Goal: Task Accomplishment & Management: Complete application form

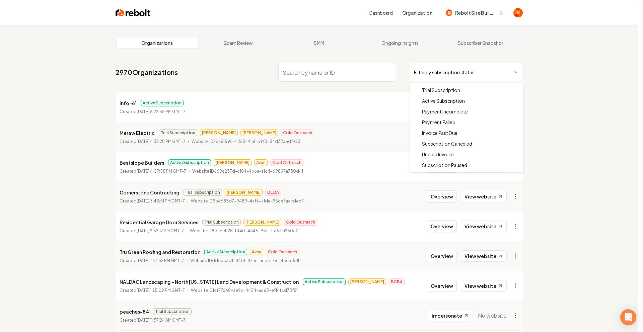
click at [462, 75] on html "Dashboard Organization Rebolt Site Builder Organizations Spam Review SMM Ongoin…" at bounding box center [321, 166] width 643 height 332
drag, startPoint x: 441, startPoint y: 99, endPoint x: 384, endPoint y: 85, distance: 59.4
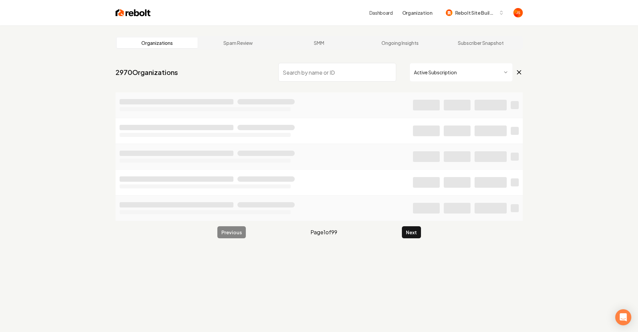
click at [351, 75] on input "search" at bounding box center [337, 72] width 118 height 19
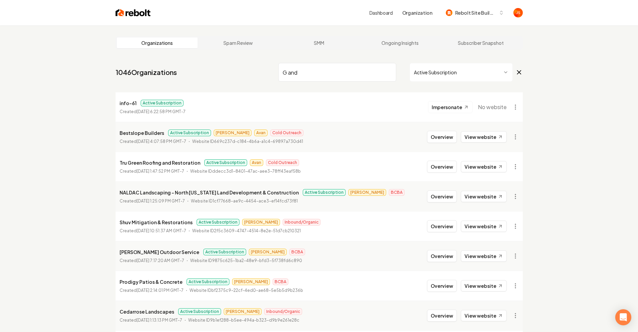
type input "G and L"
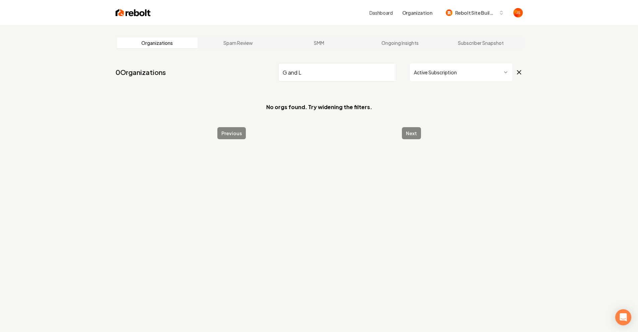
click at [359, 76] on input "G and L" at bounding box center [337, 72] width 118 height 19
click at [383, 73] on input "G and L" at bounding box center [337, 72] width 118 height 19
click at [387, 72] on input "G and L" at bounding box center [337, 72] width 118 height 19
click at [388, 72] on input "G and L" at bounding box center [337, 72] width 118 height 19
click at [391, 72] on input "search" at bounding box center [337, 72] width 118 height 19
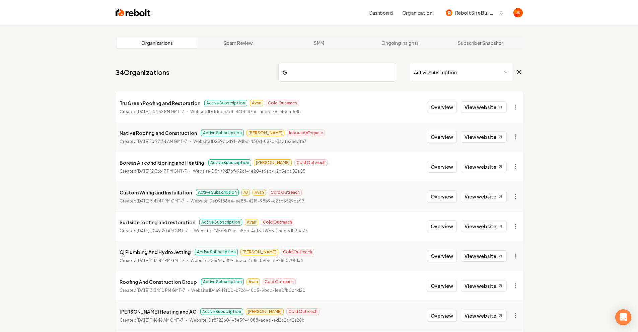
type input "G"
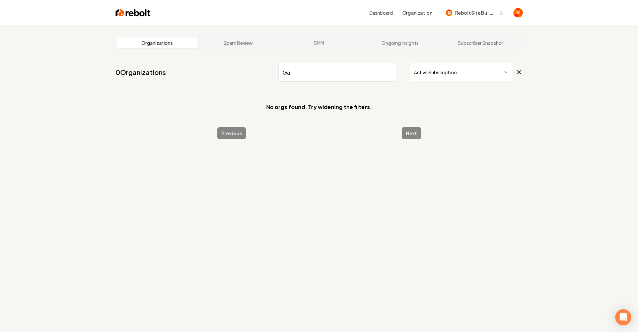
type input "G"
type input "Donnie"
click at [423, 75] on html "Dashboard Organization Rebolt Site Builder Organizations Spam Review SMM Ongoin…" at bounding box center [319, 166] width 638 height 332
click at [344, 80] on html "Dashboard Organization Rebolt Site Builder Organizations Spam Review SMM Ongoin…" at bounding box center [319, 166] width 638 height 332
click at [347, 78] on input "Donnie" at bounding box center [337, 72] width 118 height 19
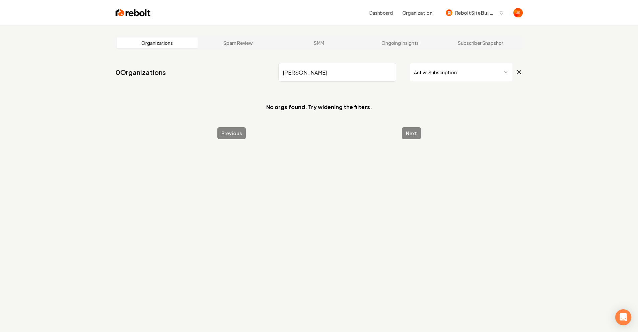
click at [347, 78] on input "Donnie" at bounding box center [337, 72] width 118 height 19
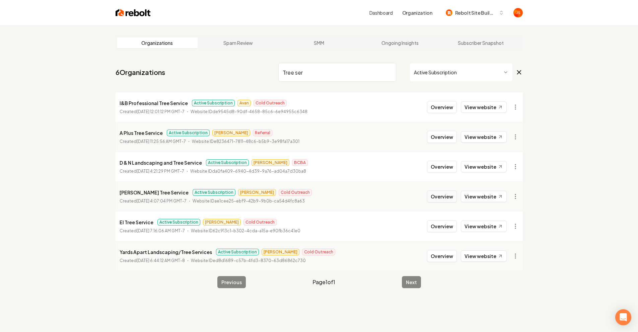
type input "Tree ser"
click at [440, 195] on button "Overview" at bounding box center [442, 196] width 30 height 12
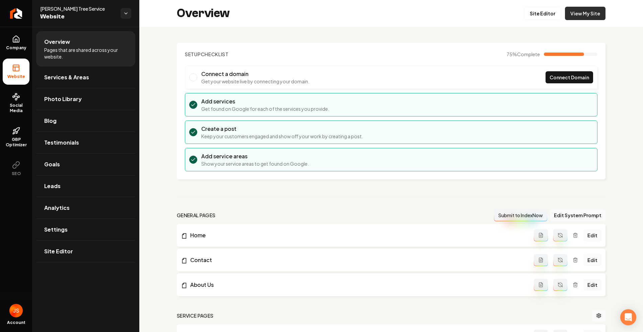
click at [583, 12] on link "View My Site" at bounding box center [585, 13] width 41 height 13
click at [70, 180] on link "Leads" at bounding box center [85, 185] width 99 height 21
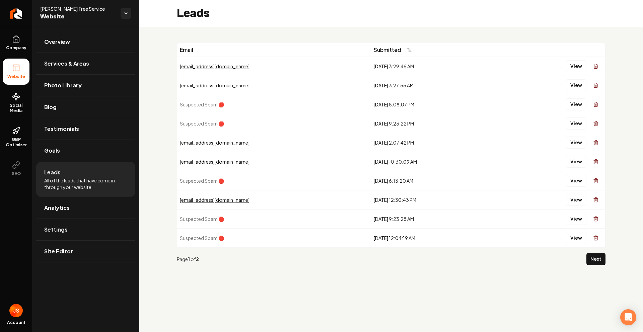
click at [226, 68] on div "dhruvinisarg18@gmail.com" at bounding box center [274, 66] width 188 height 7
click at [577, 65] on button "View" at bounding box center [576, 66] width 20 height 12
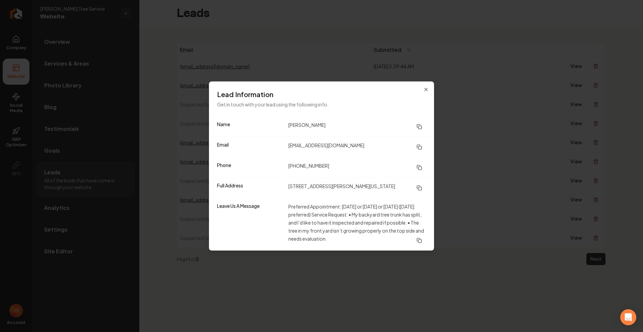
click at [419, 87] on div "Lead Information Get in touch with your lead using the following info." at bounding box center [321, 99] width 225 height 35
click at [425, 88] on icon "button" at bounding box center [425, 89] width 5 height 5
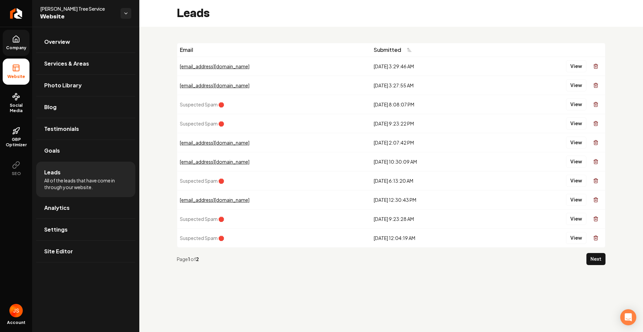
click at [13, 45] on span "Company" at bounding box center [16, 47] width 26 height 5
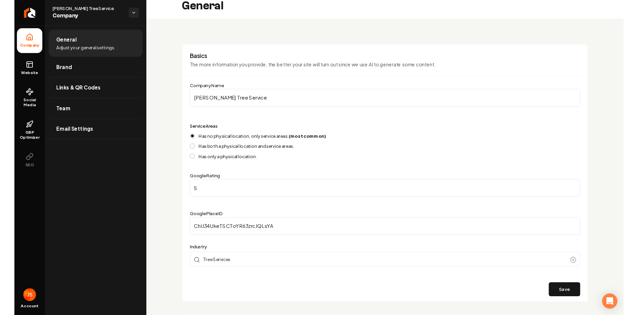
scroll to position [8, 0]
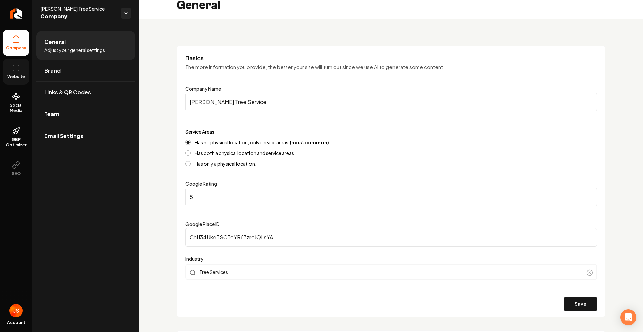
click at [8, 67] on link "Website" at bounding box center [16, 72] width 27 height 26
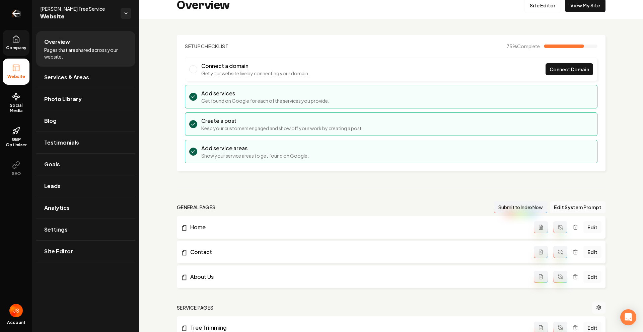
click at [14, 11] on icon "Return to dashboard" at bounding box center [16, 13] width 11 height 11
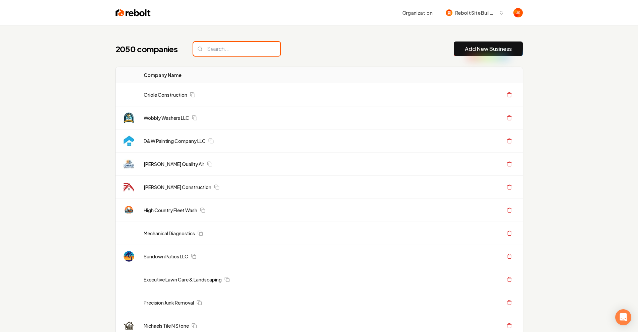
click at [222, 49] on input "search" at bounding box center [236, 49] width 87 height 14
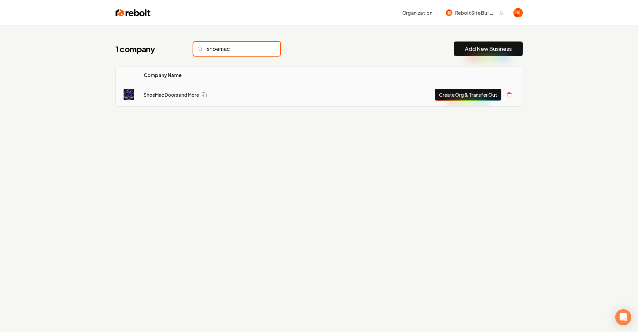
type input "shoemac"
click at [172, 100] on td "ShoeMac Doors and More" at bounding box center [222, 94] width 169 height 23
click at [172, 96] on link "ShoeMac Doors and More" at bounding box center [171, 94] width 55 height 7
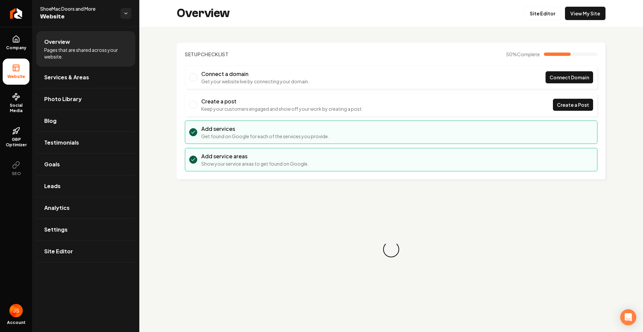
click at [594, 4] on div "Overview Site Editor View My Site" at bounding box center [391, 13] width 504 height 27
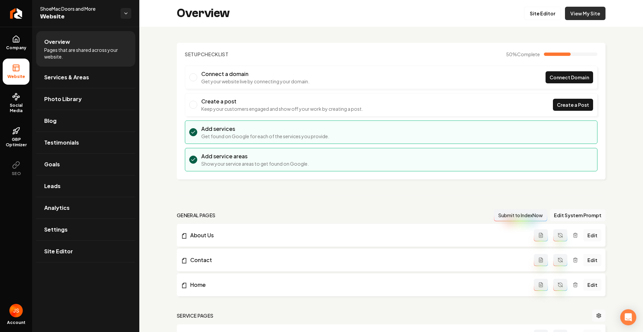
click at [589, 11] on link "View My Site" at bounding box center [585, 13] width 41 height 13
click at [537, 15] on link "Site Editor" at bounding box center [542, 13] width 37 height 13
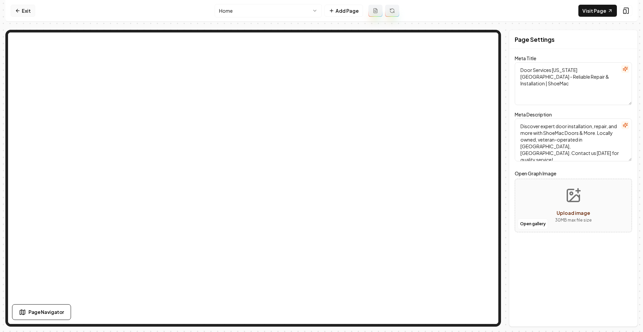
click at [25, 9] on link "Exit" at bounding box center [23, 11] width 24 height 12
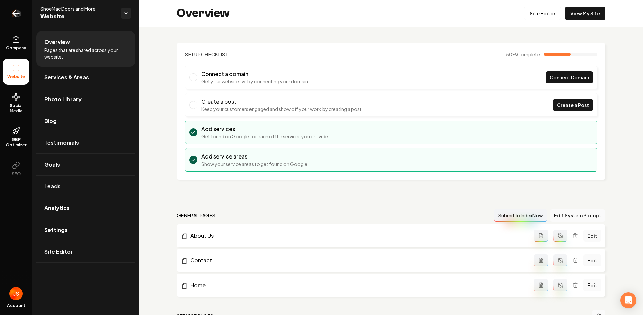
click at [5, 13] on link "Return to dashboard" at bounding box center [16, 13] width 32 height 27
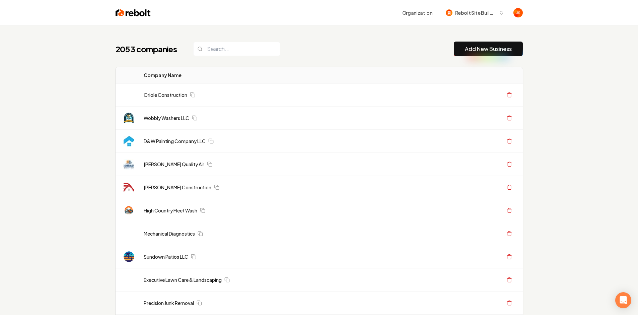
drag, startPoint x: 253, startPoint y: 41, endPoint x: 241, endPoint y: 46, distance: 13.1
click at [253, 42] on div "2053 companies Add New Business" at bounding box center [319, 49] width 407 height 15
click at [241, 46] on input "search" at bounding box center [236, 49] width 87 height 14
paste input "Anderson industrial contracting"
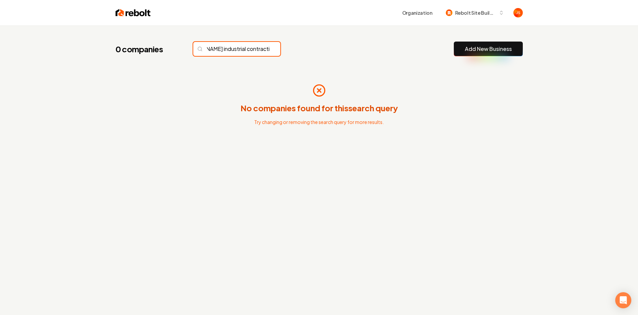
drag, startPoint x: 238, startPoint y: 49, endPoint x: 301, endPoint y: 49, distance: 63.3
click at [300, 49] on div "0 companies Anderson industrial contracting Add New Business" at bounding box center [319, 49] width 407 height 15
drag, startPoint x: 263, startPoint y: 50, endPoint x: 296, endPoint y: 53, distance: 32.3
click at [296, 53] on div "0 companies Anderson industrial Add New Business" at bounding box center [319, 49] width 407 height 15
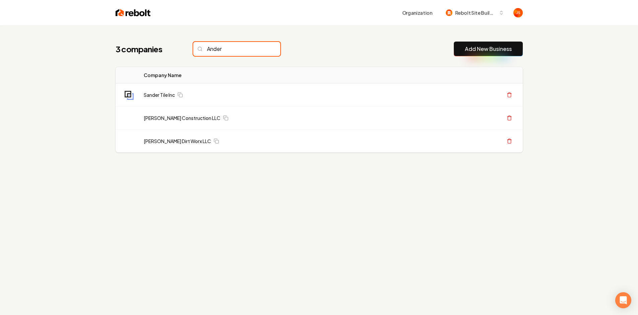
type input "Ander"
drag, startPoint x: 268, startPoint y: 48, endPoint x: 263, endPoint y: 50, distance: 5.5
click at [268, 48] on input "Ander" at bounding box center [236, 49] width 87 height 14
click at [263, 50] on input "Ander" at bounding box center [236, 49] width 87 height 14
click at [258, 48] on input "Ander" at bounding box center [236, 49] width 87 height 14
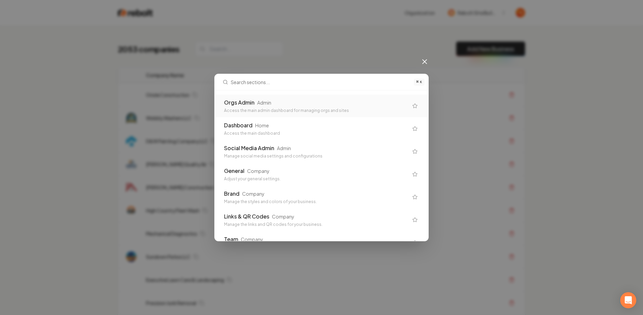
click at [284, 97] on div "Orgs Admin Admin Access the main admin dashboard for managing orgs and sites" at bounding box center [321, 105] width 211 height 23
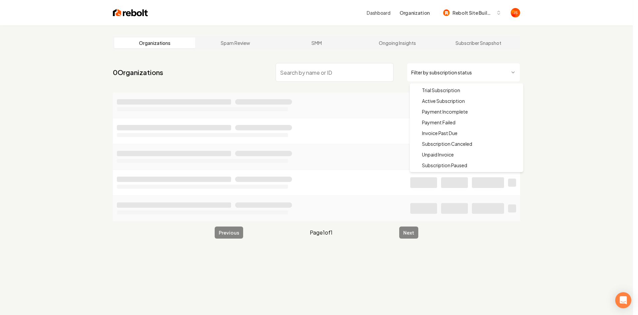
click at [442, 74] on html "Dashboard Organization Rebolt Site Builder Organizations Spam Review SMM Ongoin…" at bounding box center [319, 157] width 638 height 315
drag, startPoint x: 431, startPoint y: 101, endPoint x: 427, endPoint y: 99, distance: 4.9
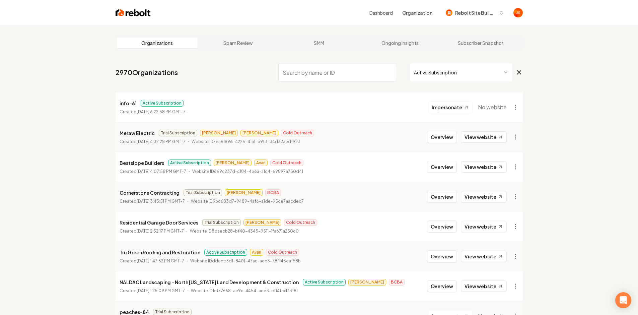
click at [355, 80] on input "search" at bounding box center [337, 72] width 118 height 19
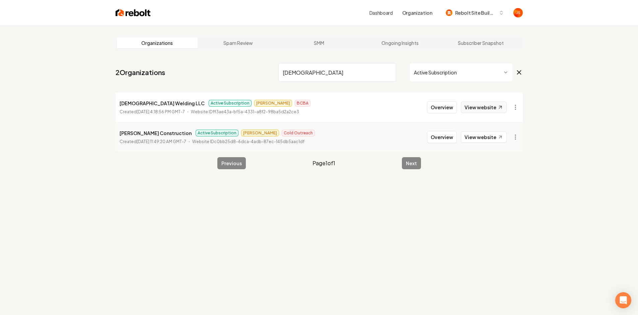
type input "Christian"
click at [476, 109] on link "View website" at bounding box center [484, 106] width 46 height 11
click at [483, 13] on span "Rebolt Site Builder" at bounding box center [475, 12] width 41 height 7
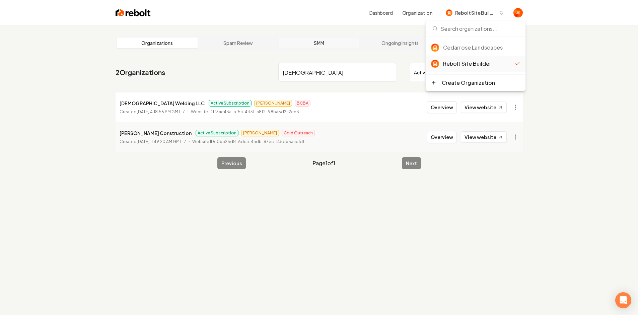
click at [292, 43] on link "SMM" at bounding box center [319, 42] width 81 height 11
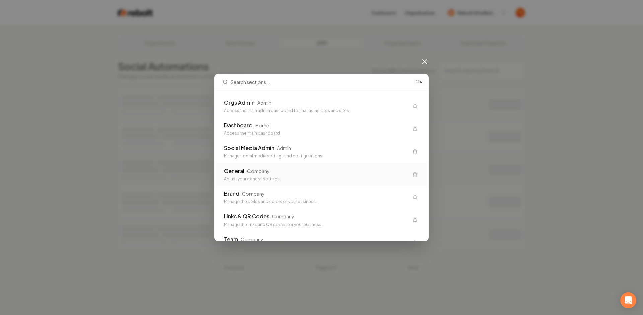
click at [260, 179] on div "Adjust your general settings." at bounding box center [316, 178] width 184 height 5
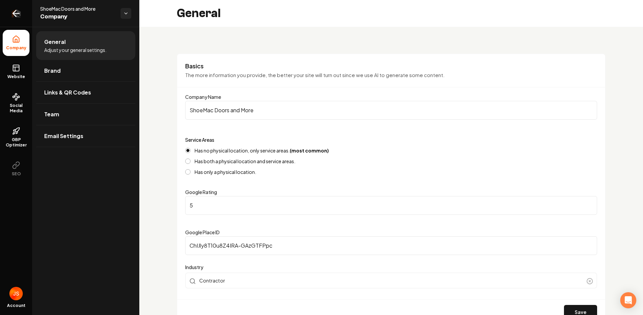
click at [9, 16] on link "Return to dashboard" at bounding box center [16, 13] width 32 height 27
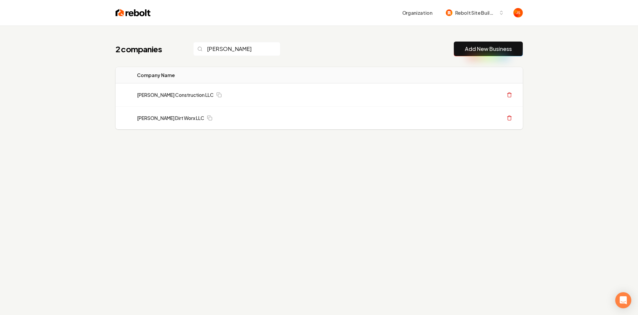
type input "[PERSON_NAME]"
drag, startPoint x: 567, startPoint y: 30, endPoint x: 524, endPoint y: 19, distance: 44.7
click at [561, 28] on div "2 companies [PERSON_NAME] Add New Business Logo Company Name Actions [PERSON_NA…" at bounding box center [319, 182] width 638 height 315
click at [493, 12] on span "Rebolt Site Builder" at bounding box center [475, 12] width 41 height 7
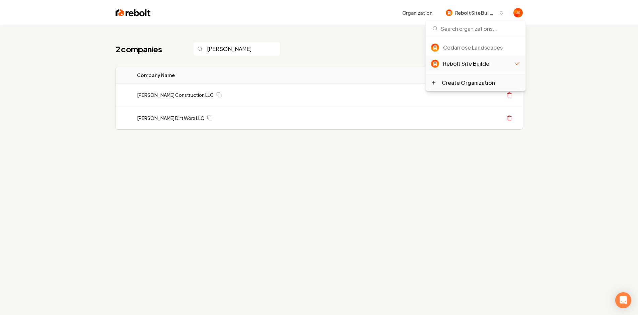
click at [466, 77] on div "Create Organization" at bounding box center [476, 83] width 100 height 16
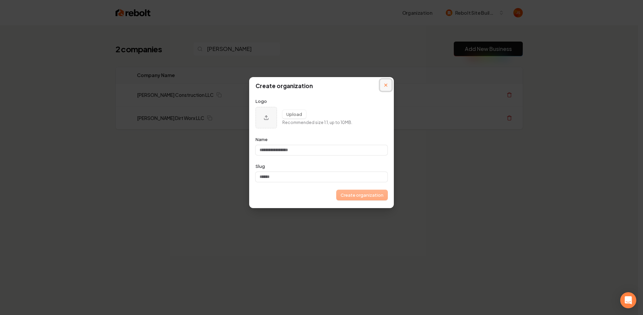
click at [385, 84] on icon "Close modal" at bounding box center [385, 84] width 3 height 3
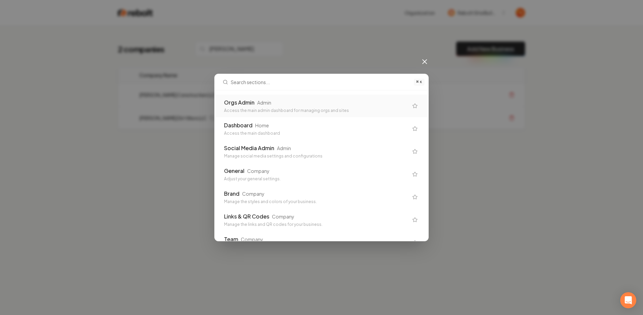
click at [351, 98] on div "Orgs Admin Admin Access the main admin dashboard for managing orgs and sites" at bounding box center [321, 105] width 211 height 23
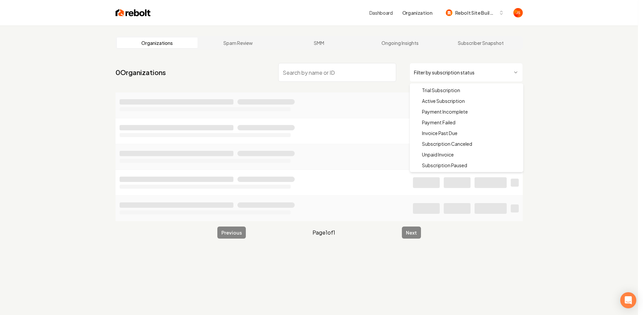
click at [445, 70] on html "Dashboard Organization Rebolt Site Builder Organizations Spam Review SMM Ongoin…" at bounding box center [321, 157] width 643 height 315
drag, startPoint x: 437, startPoint y: 98, endPoint x: 381, endPoint y: 83, distance: 57.8
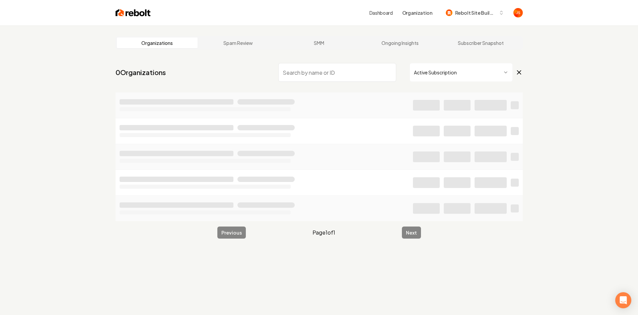
click at [351, 75] on input "search" at bounding box center [337, 72] width 118 height 19
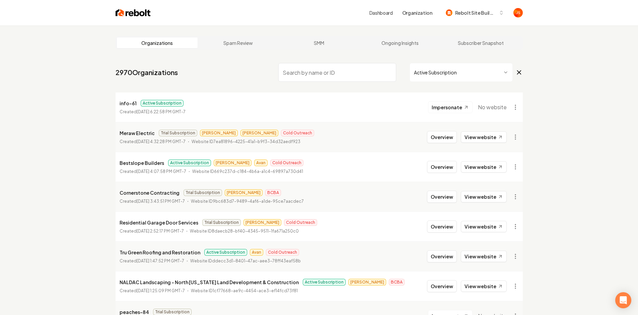
click at [435, 71] on html "Dashboard Organization Rebolt Site Builder Organizations Spam Review SMM Ongoin…" at bounding box center [319, 157] width 638 height 315
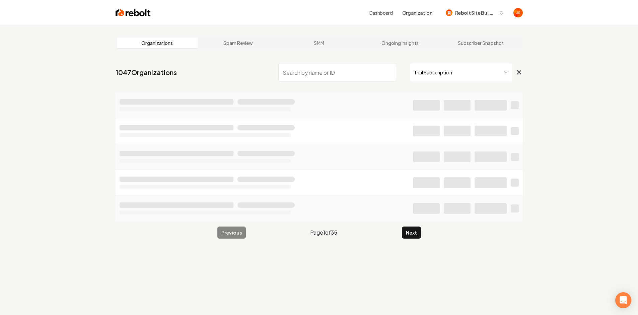
click at [362, 75] on input "search" at bounding box center [337, 72] width 118 height 19
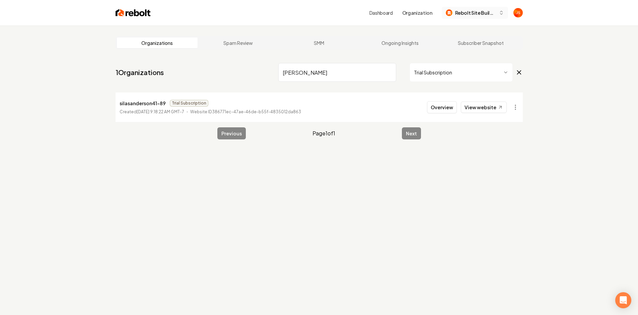
type input "[PERSON_NAME]"
click at [470, 12] on span "Rebolt Site Builder" at bounding box center [475, 12] width 41 height 7
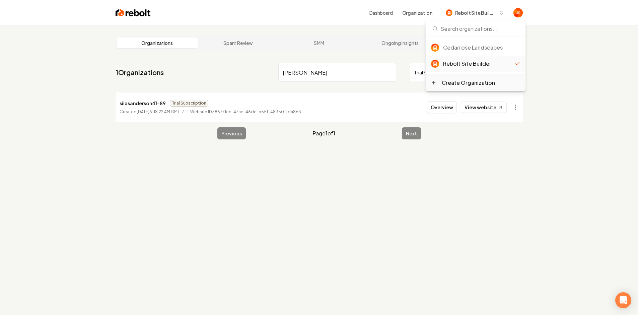
click at [451, 77] on div "Create Organization" at bounding box center [476, 83] width 100 height 16
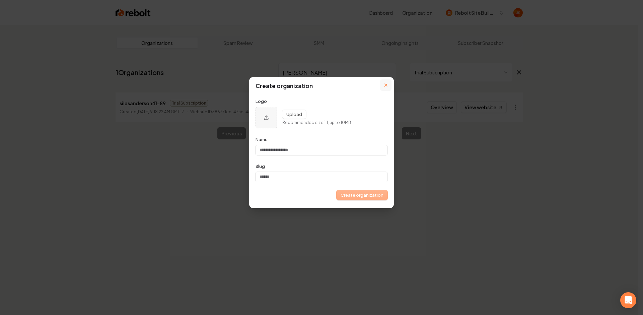
type input "*"
type input "**"
type input "***"
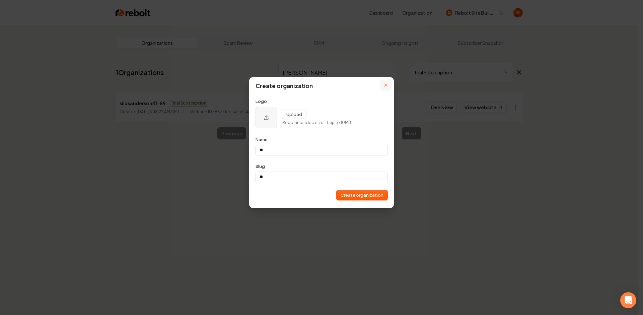
type input "***"
type input "****"
type input "*****"
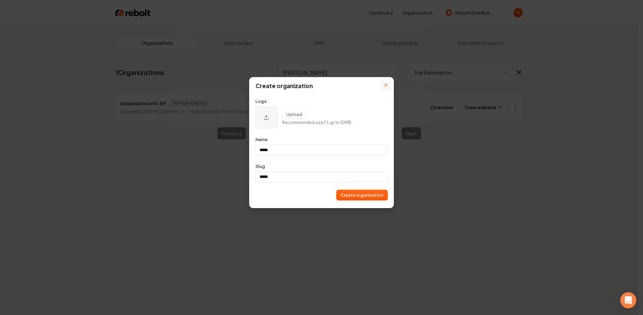
type input "******"
type input "*******"
type input "********"
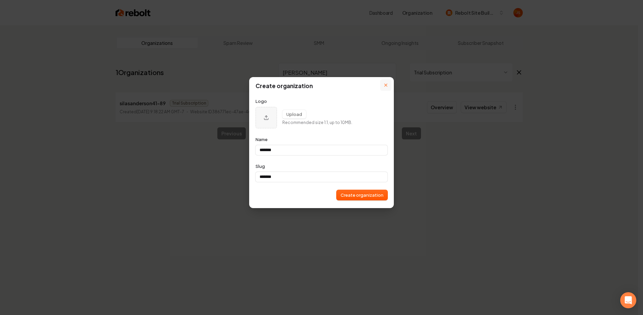
type input "********"
type input "**********"
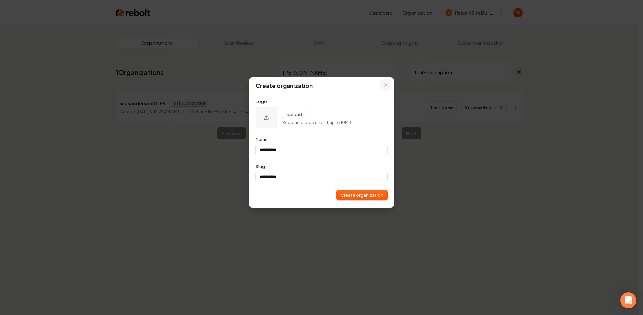
type input "**********"
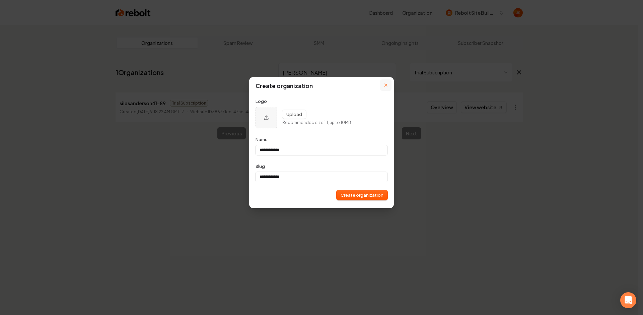
type input "**********"
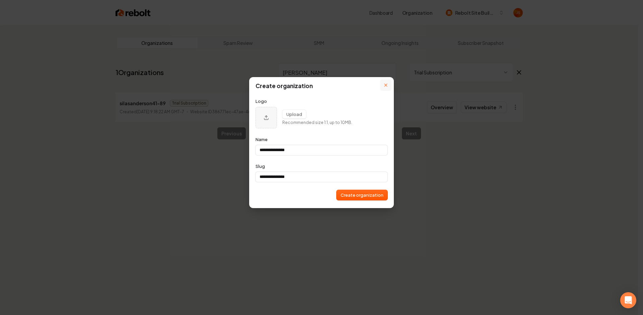
type input "**********"
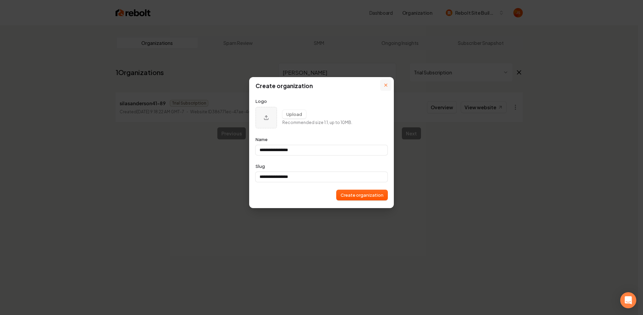
type input "**********"
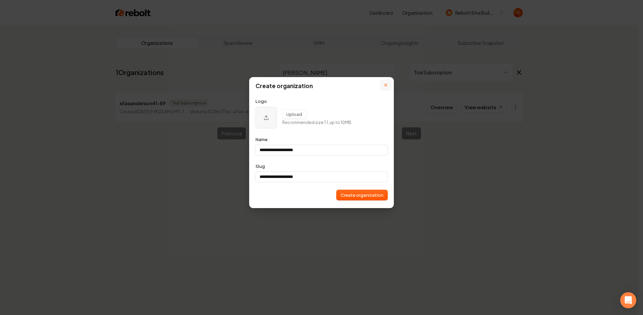
type input "**********"
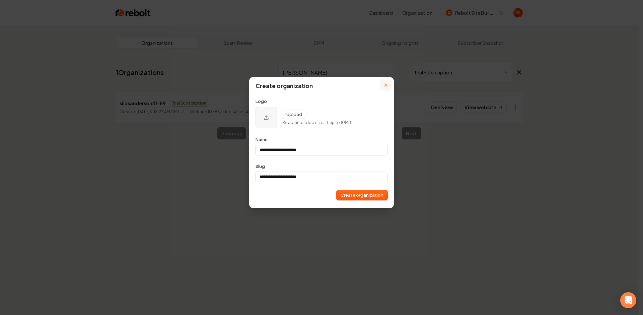
type input "**********"
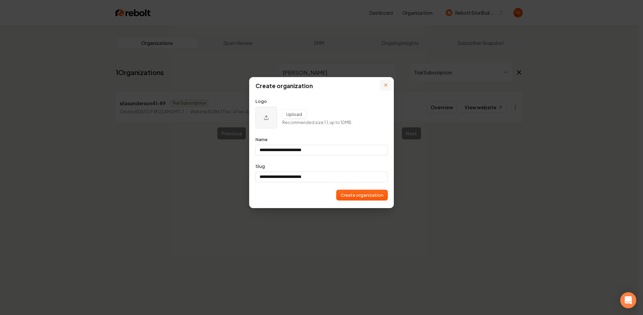
type input "**********"
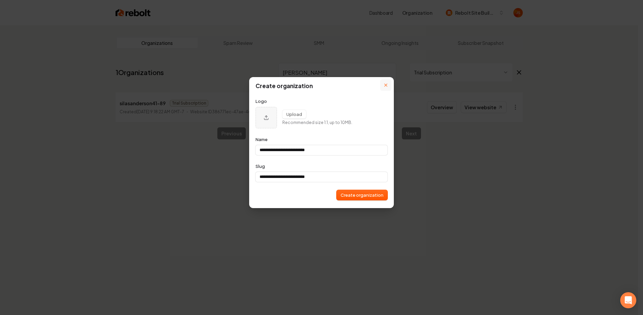
type input "**********"
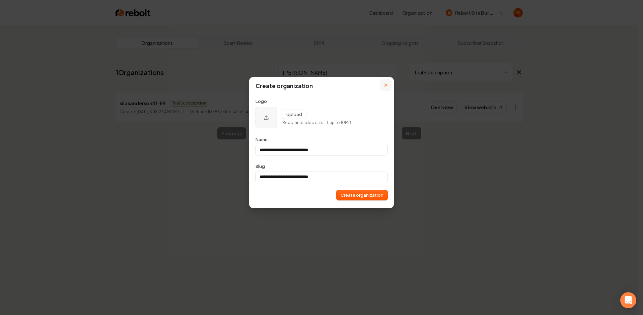
type input "**********"
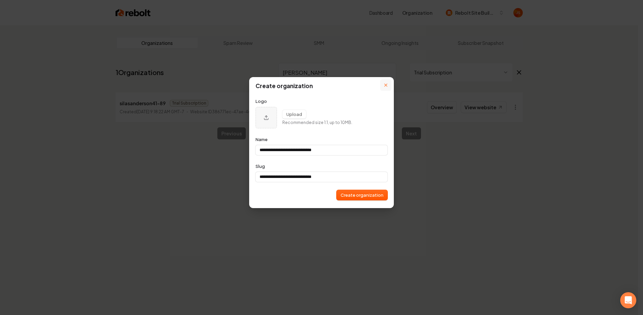
type input "**********"
click at [298, 150] on input "**********" at bounding box center [321, 150] width 132 height 10
type input "**********"
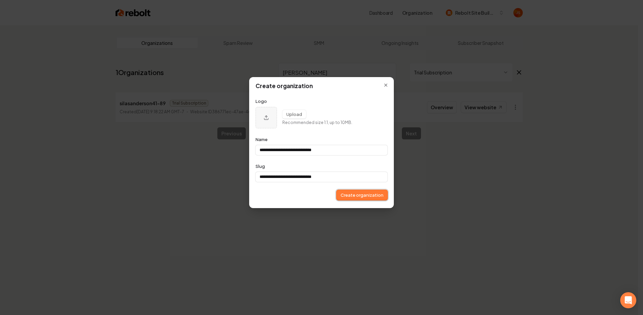
type input "**********"
click at [351, 191] on button "Create organization" at bounding box center [361, 195] width 51 height 10
type input "**********"
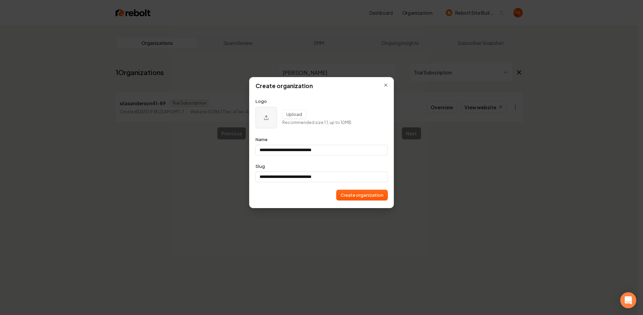
type input "**********"
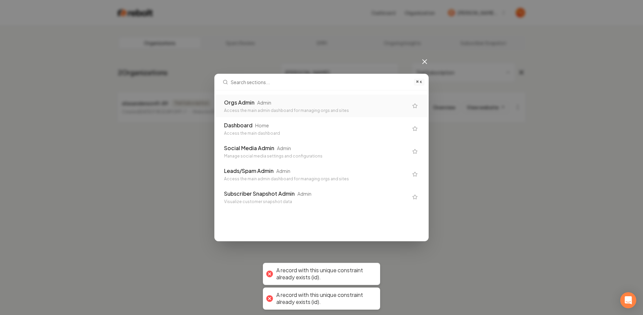
click at [329, 106] on div "Orgs Admin Admin Access the main admin dashboard for managing orgs and sites" at bounding box center [316, 105] width 184 height 15
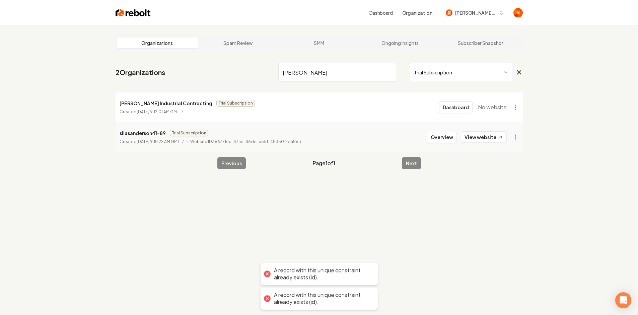
click at [441, 74] on html "Dashboard Organization Anderson Industrial Contracting Organizations Spam Revie…" at bounding box center [319, 157] width 638 height 315
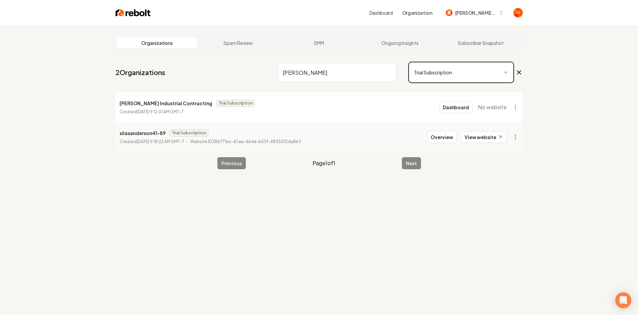
click at [314, 125] on html "Dashboard Organization Anderson Industrial Contracting Organizations Spam Revie…" at bounding box center [319, 157] width 638 height 315
click at [516, 106] on html "Dashboard Organization Anderson Industrial Contracting Organizations Spam Revie…" at bounding box center [319, 157] width 638 height 315
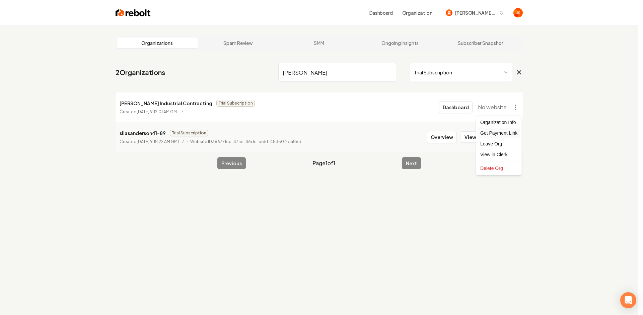
click at [490, 133] on div "Get Payment Link" at bounding box center [498, 133] width 43 height 11
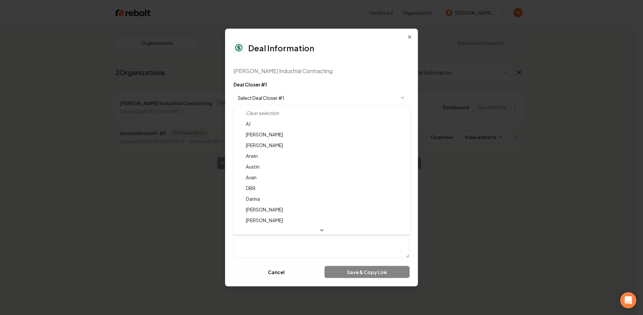
click at [279, 92] on body "**********" at bounding box center [319, 157] width 638 height 315
select select "**********"
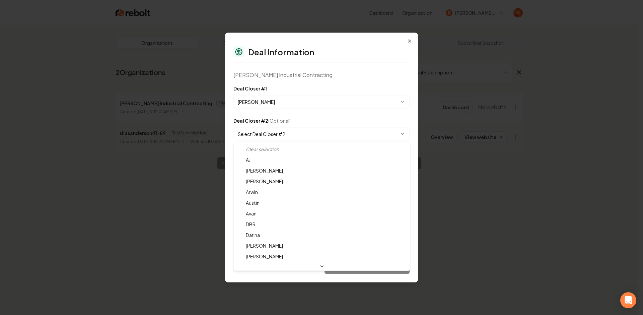
click at [294, 133] on body "**********" at bounding box center [319, 157] width 638 height 315
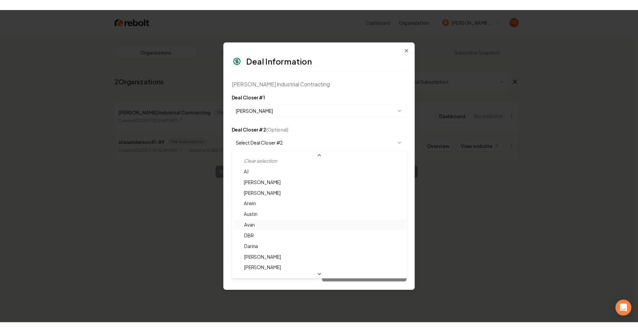
scroll to position [11, 0]
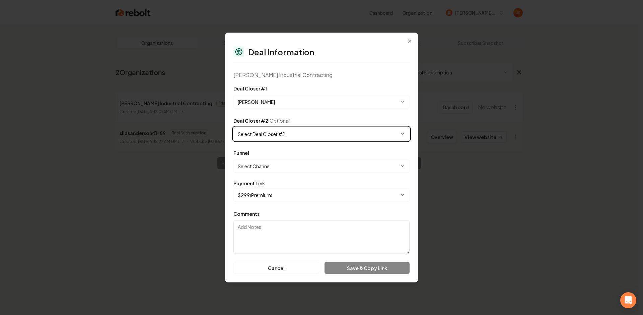
click at [306, 113] on body "**********" at bounding box center [319, 157] width 638 height 315
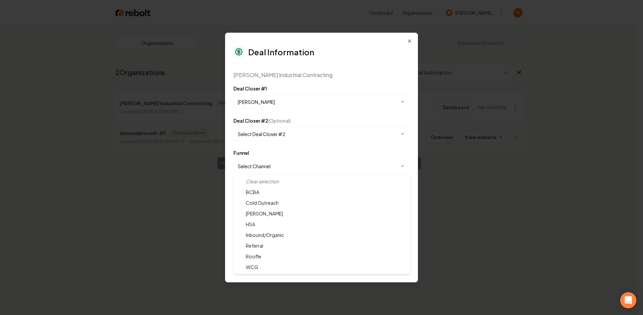
click at [279, 166] on body "**********" at bounding box center [319, 157] width 638 height 315
select select "**********"
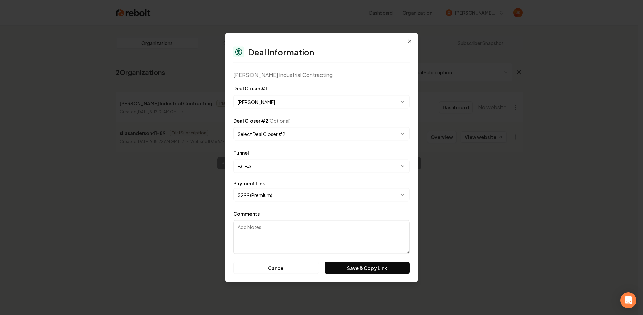
click at [265, 195] on body "**********" at bounding box center [319, 157] width 638 height 315
click at [362, 273] on button "Save & Copy Link" at bounding box center [366, 268] width 85 height 12
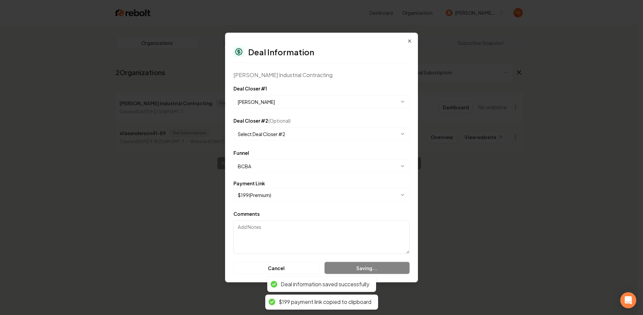
select select "**********"
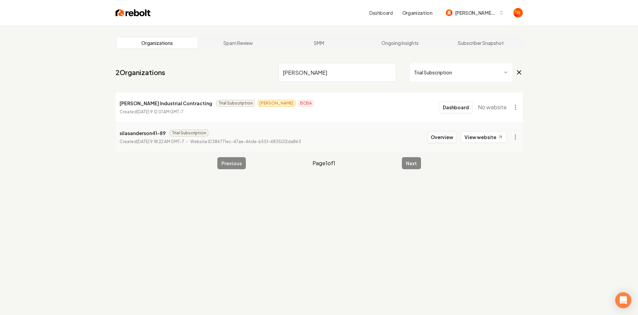
click at [449, 139] on button "Overview" at bounding box center [442, 137] width 30 height 12
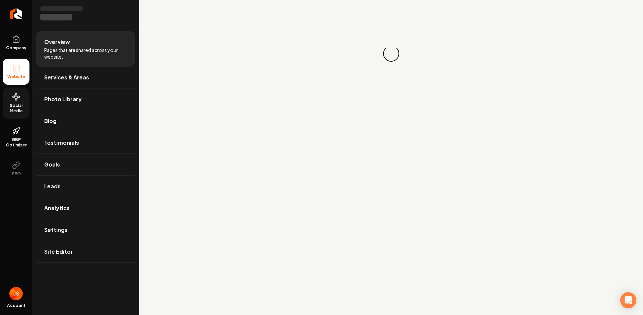
click at [16, 114] on link "Social Media" at bounding box center [16, 102] width 27 height 31
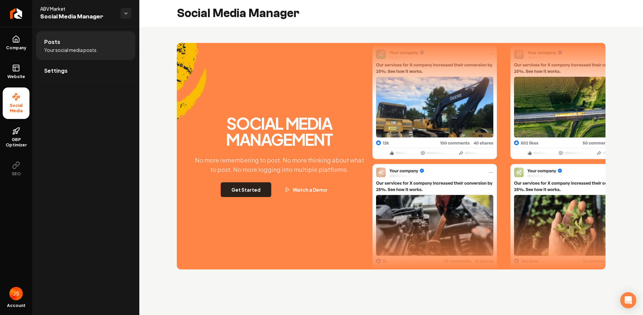
click at [253, 184] on button "Get Started" at bounding box center [246, 189] width 51 height 15
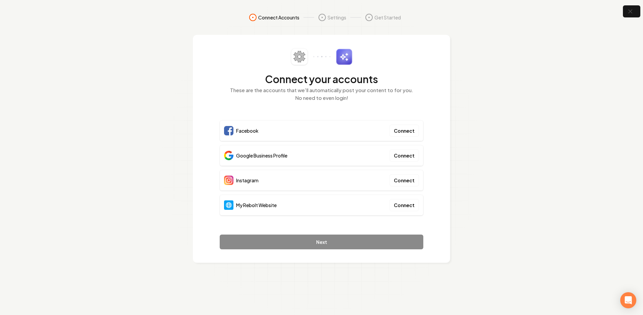
click at [271, 124] on div "Facebook Connect" at bounding box center [322, 130] width 204 height 21
click at [402, 208] on button "Connect" at bounding box center [403, 205] width 29 height 12
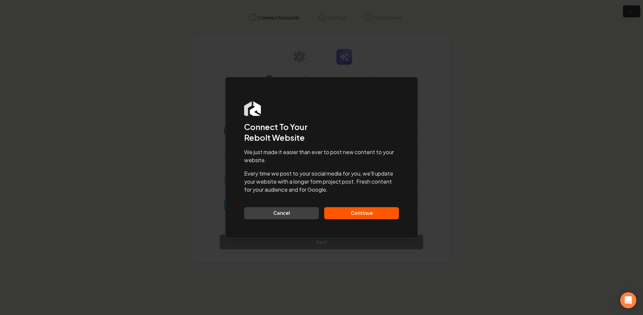
click at [368, 214] on button "Continue" at bounding box center [361, 213] width 75 height 12
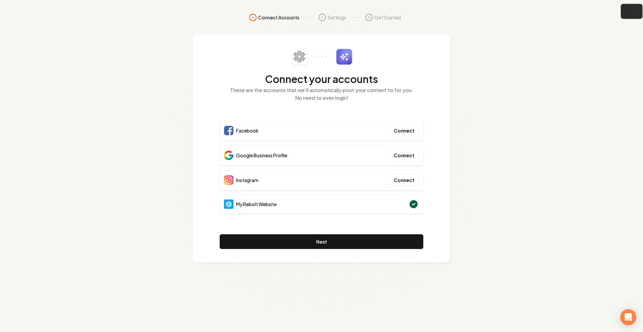
click at [627, 11] on icon "button" at bounding box center [630, 11] width 8 height 8
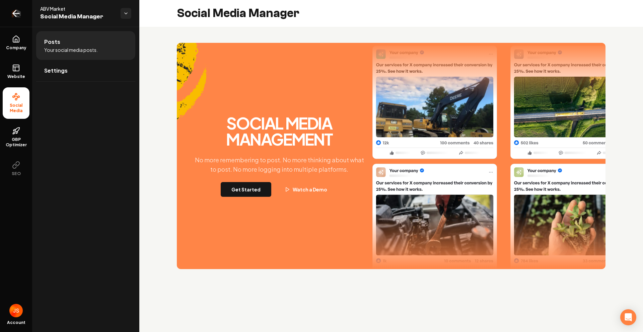
click at [4, 19] on link "Return to dashboard" at bounding box center [16, 13] width 32 height 27
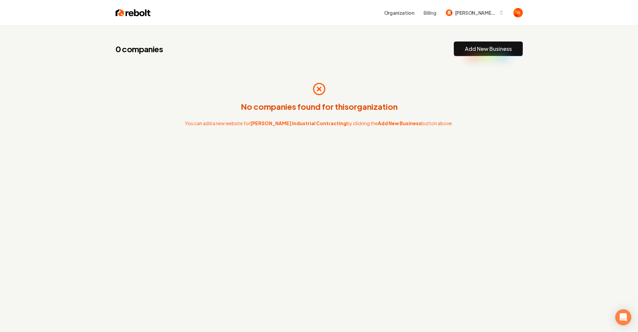
click at [366, 62] on div "0 companies Add New Business No companies found for this organization You can a…" at bounding box center [319, 104] width 429 height 159
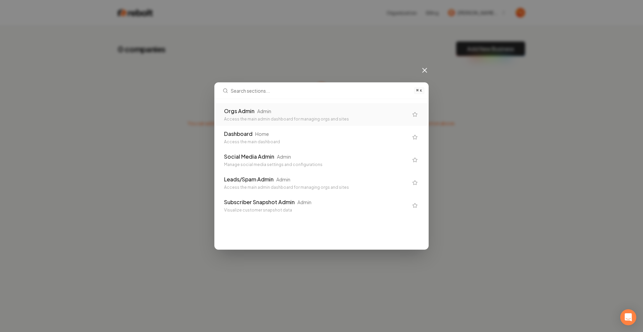
click at [448, 14] on div "⌘ K Orgs Admin Admin Access the main admin dashboard for managing orgs and site…" at bounding box center [321, 166] width 643 height 332
click at [424, 69] on icon at bounding box center [425, 70] width 4 height 4
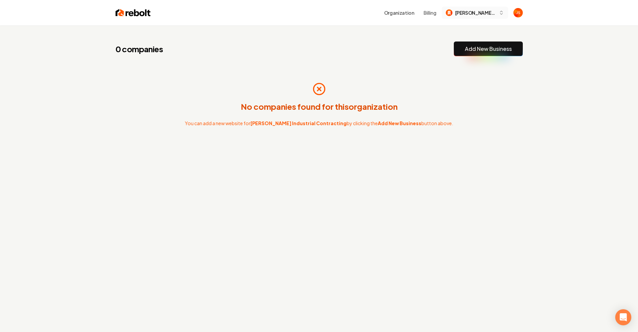
click at [471, 11] on span "Anderson Industrial Contracting" at bounding box center [475, 12] width 41 height 7
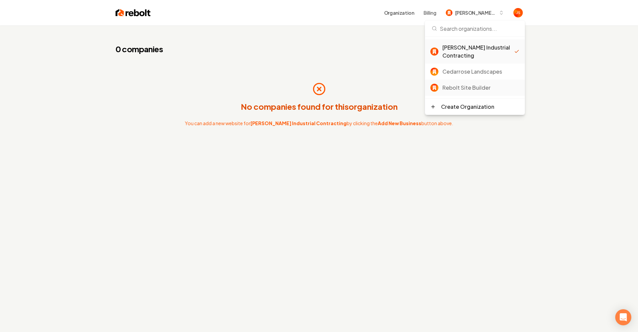
click at [455, 83] on div "Rebolt Site Builder" at bounding box center [475, 88] width 100 height 16
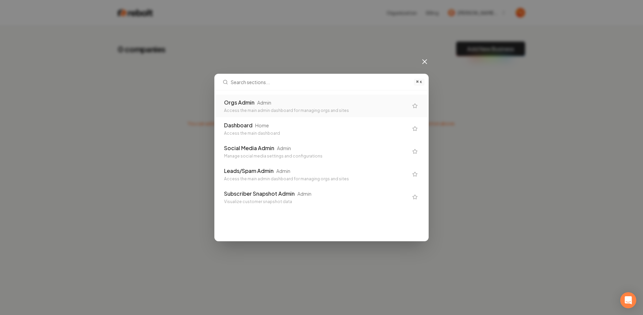
click at [312, 97] on div "Orgs Admin Admin Access the main admin dashboard for managing orgs and sites" at bounding box center [321, 105] width 211 height 23
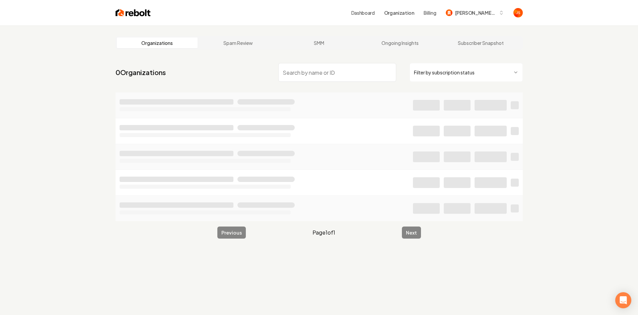
click at [458, 72] on html "Dashboard Organization Billing Anderson Industrial Contracting Organizations Sp…" at bounding box center [319, 157] width 638 height 315
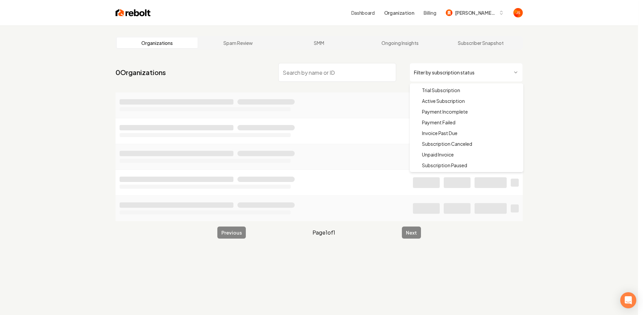
drag, startPoint x: 431, startPoint y: 98, endPoint x: 394, endPoint y: 87, distance: 38.9
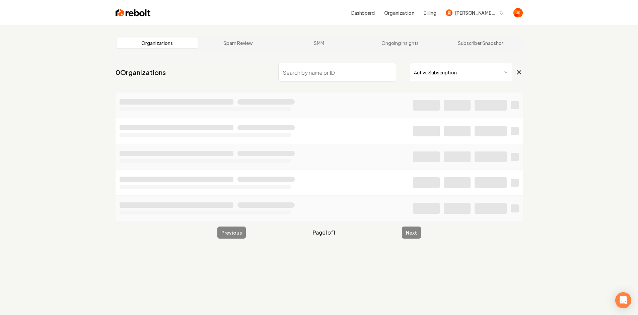
click at [351, 73] on input "search" at bounding box center [337, 72] width 118 height 19
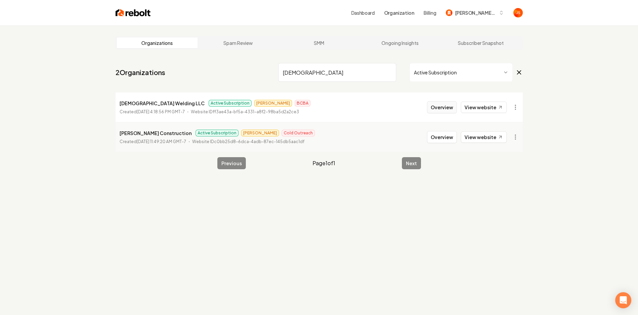
type input "[DEMOGRAPHIC_DATA]"
click at [446, 107] on button "Overview" at bounding box center [442, 107] width 30 height 12
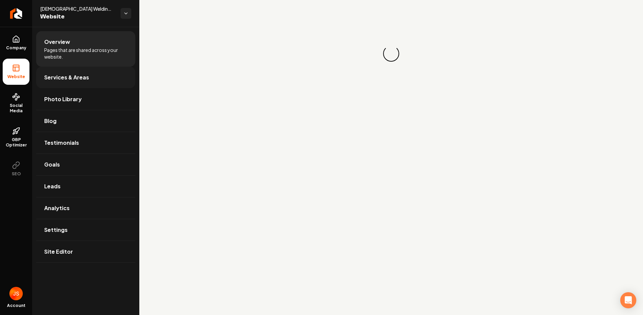
click at [63, 76] on span "Services & Areas" at bounding box center [66, 77] width 45 height 8
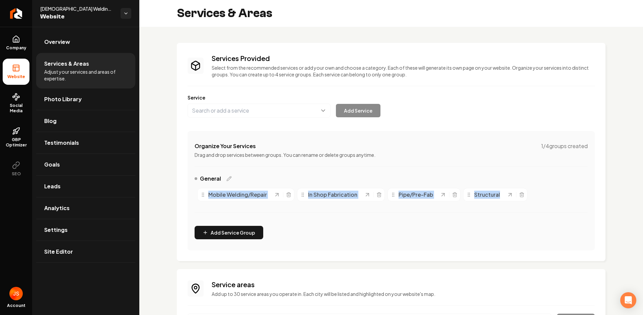
drag, startPoint x: 296, startPoint y: 195, endPoint x: 536, endPoint y: 185, distance: 240.6
click at [535, 187] on div "Organize Your Services 1 / 4 groups created Drag and drop services between grou…" at bounding box center [390, 190] width 407 height 119
copy div "Mobile Welding/Repair In Shop Fabrication Pipe/Pre-Fab Structural"
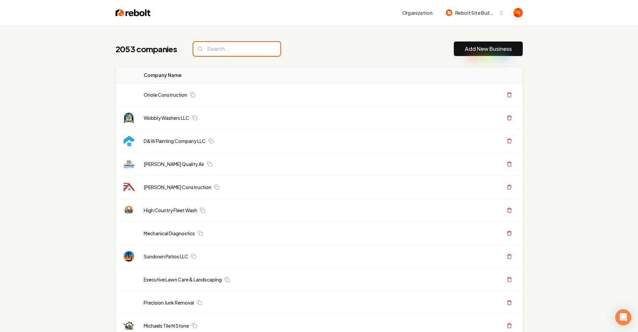
click at [209, 48] on input "search" at bounding box center [236, 49] width 87 height 14
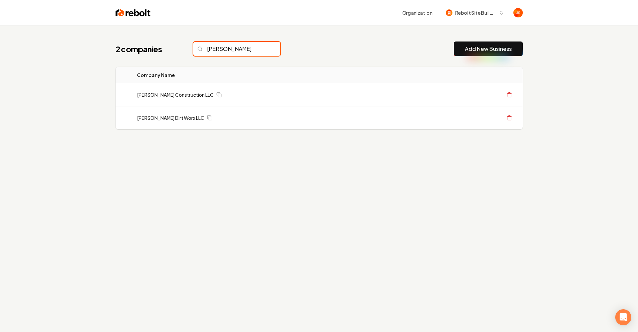
type input "Anderson"
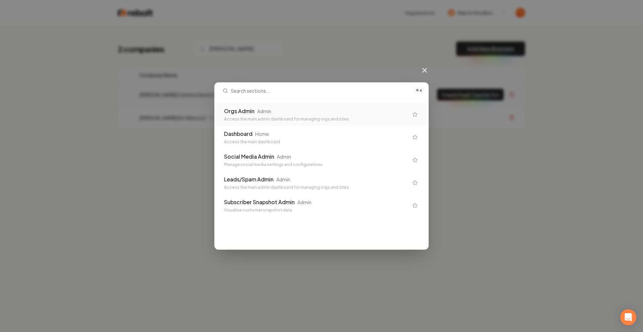
click at [264, 113] on div "Admin" at bounding box center [264, 111] width 14 height 7
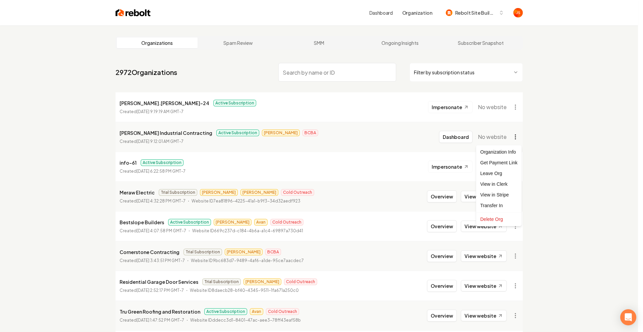
click at [515, 135] on html "Dashboard Organization Rebolt Site Builder Organizations Spam Review SMM Ongoin…" at bounding box center [321, 166] width 643 height 332
click at [459, 133] on html "Dashboard Organization Rebolt Site Builder Organizations Spam Review SMM Ongoin…" at bounding box center [321, 166] width 643 height 332
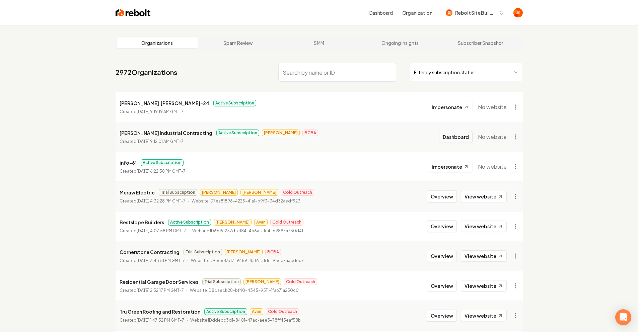
click at [458, 134] on button "Dashboard" at bounding box center [455, 137] width 33 height 12
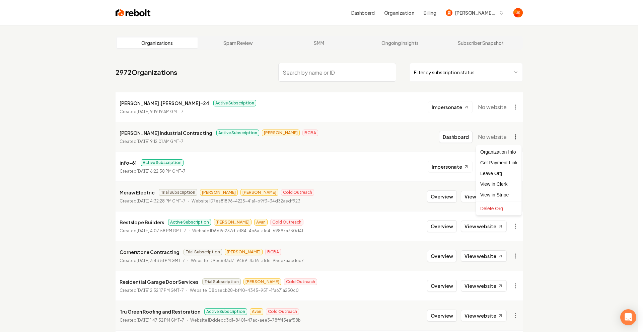
click at [516, 135] on html "Dashboard Organization [PERSON_NAME] Industrial Contracting Organizations Spam …" at bounding box center [321, 166] width 643 height 332
click at [464, 139] on html "Dashboard Organization Billing Anderson Industrial Contracting Organizations Sp…" at bounding box center [319, 166] width 638 height 332
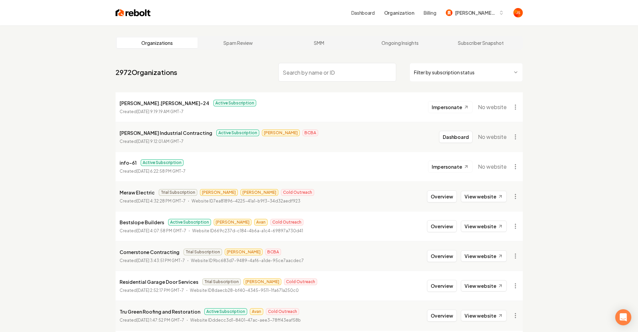
click at [464, 139] on button "Dashboard" at bounding box center [455, 137] width 33 height 12
click at [513, 135] on html "Dashboard Organization Billing Anderson Industrial Contracting Organizations Sp…" at bounding box center [319, 166] width 638 height 332
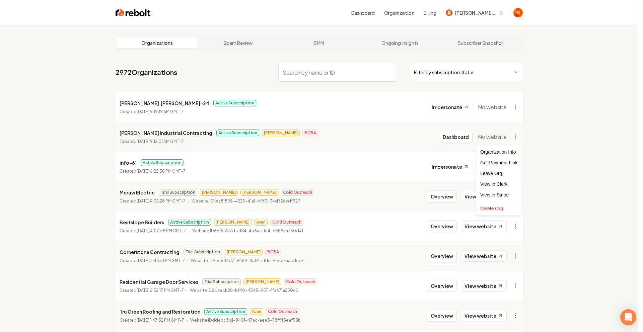
click at [534, 133] on html "Dashboard Organization Billing Anderson Industrial Contracting Organizations Sp…" at bounding box center [321, 166] width 643 height 332
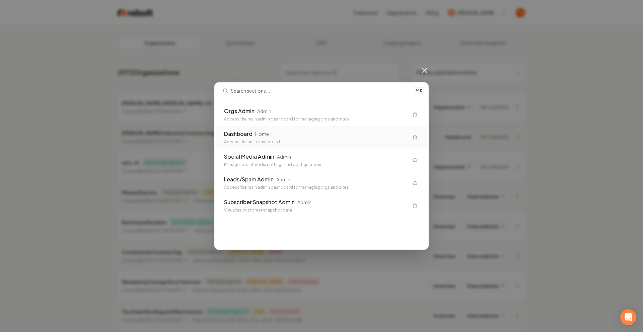
click at [270, 132] on div "Dashboard Home" at bounding box center [316, 134] width 184 height 8
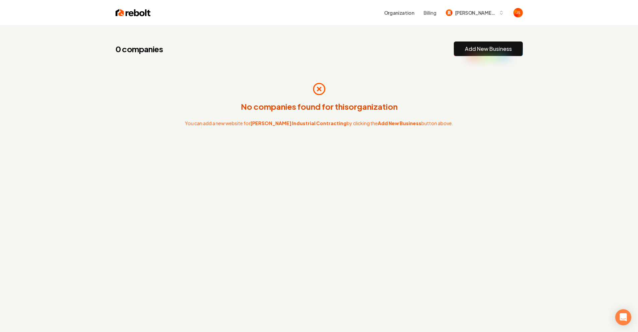
click at [490, 53] on button "Add New Business" at bounding box center [488, 49] width 69 height 15
click at [482, 50] on link "Add New Business" at bounding box center [488, 49] width 47 height 8
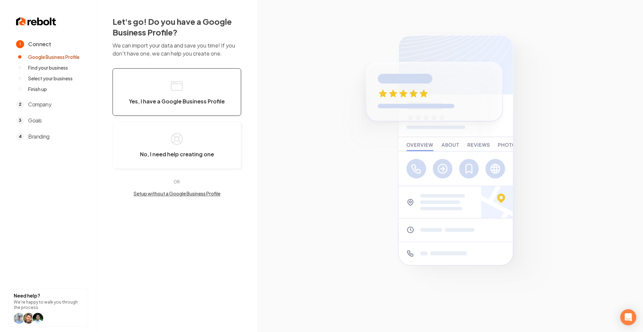
click at [179, 92] on icon "button" at bounding box center [176, 85] width 13 height 13
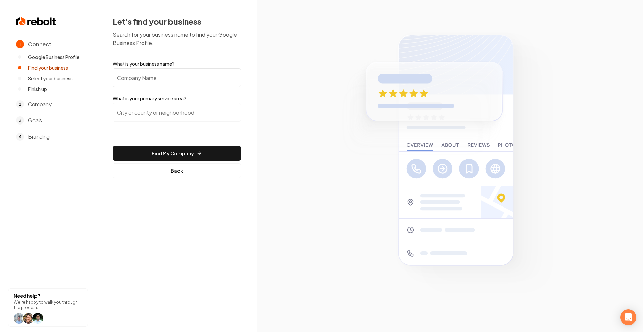
click at [193, 80] on input "What is your business name?" at bounding box center [176, 77] width 129 height 19
paste input "(901) 734-0217"
type input "(901) 734-0217"
click at [130, 69] on input "What is your business name?" at bounding box center [176, 77] width 129 height 19
paste input "Anderson Industrial Contracting"
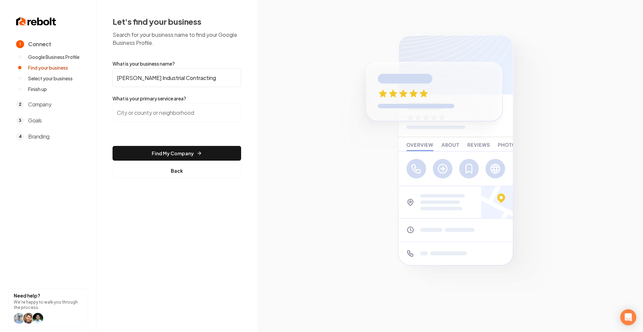
type input "Anderson Industrial Contracting"
click at [157, 125] on div at bounding box center [176, 116] width 129 height 27
click at [156, 108] on input "search" at bounding box center [176, 112] width 129 height 19
paste input "[PERSON_NAME] Industrial Contracting. Mobile, Custom and Structural Welding/ Ex…"
type input "[PERSON_NAME] Industrial Contracting. Mobile, Custom and Structural Welding/ Ex…"
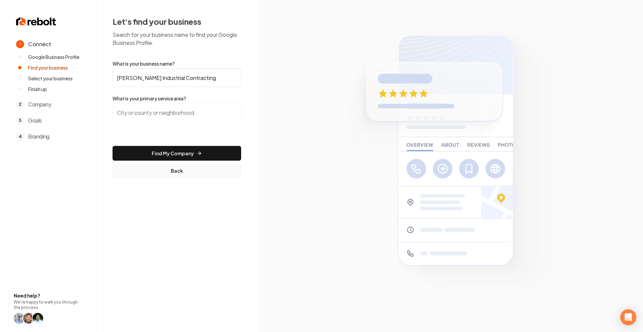
paste input "Clarksvill"
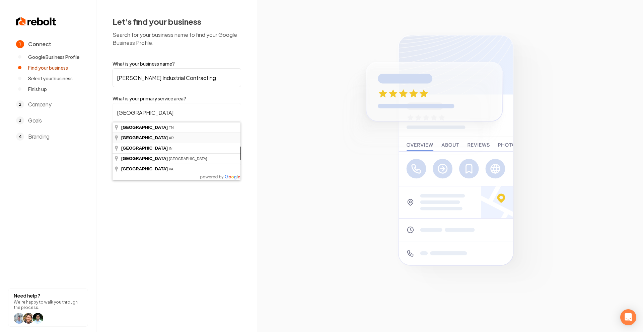
type input "Clarksville, AR"
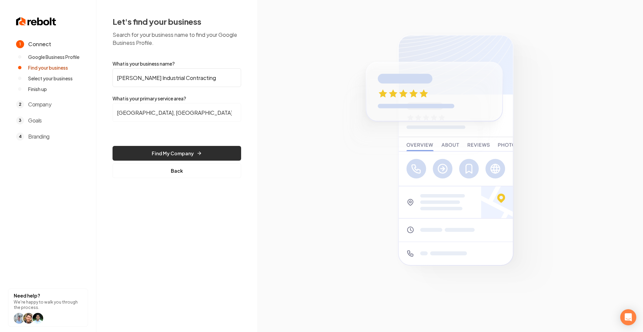
click at [168, 151] on button "Find My Company" at bounding box center [176, 153] width 129 height 15
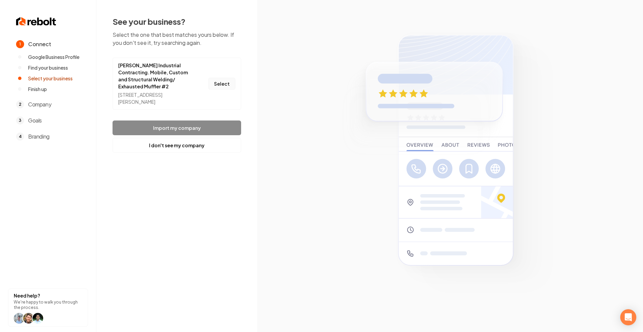
click at [218, 88] on button "Select" at bounding box center [221, 84] width 27 height 12
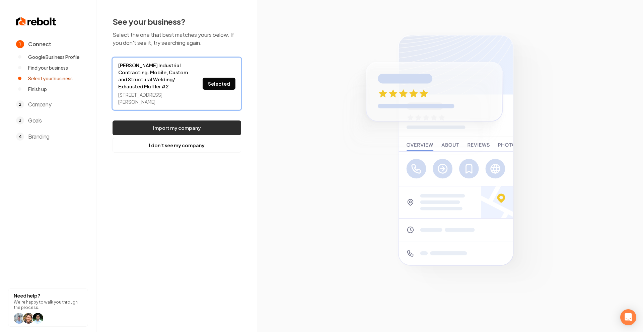
click at [196, 128] on button "Import my company" at bounding box center [176, 128] width 129 height 15
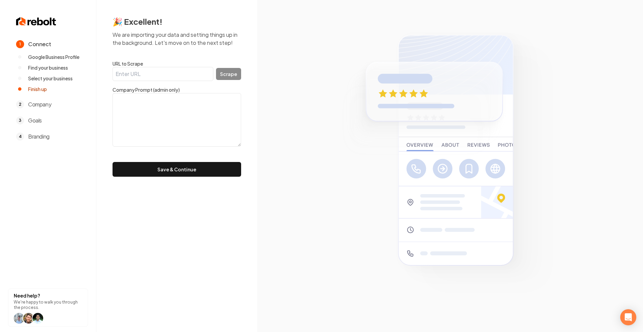
click at [143, 76] on input "URL to Scrape" at bounding box center [162, 74] width 101 height 14
paste input ""14 Years welding and machine repair experience. Set up for most any weld proce…"
type input ""14 Years welding and machine repair experience. Set up for most any weld proce…"
click at [167, 109] on textarea at bounding box center [176, 120] width 129 height 54
paste textarea ""14 Years welding and machine repair experience. Set up for most any weld proce…"
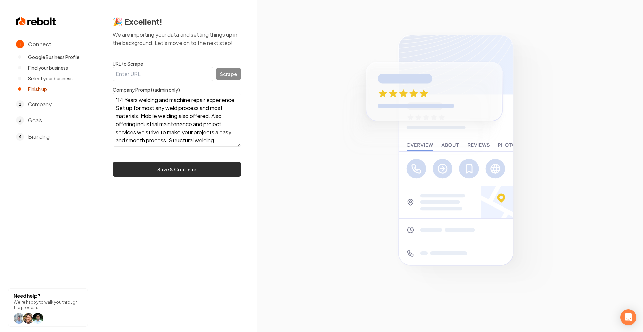
scroll to position [21, 0]
type textarea ""14 Years welding and machine repair experience. Set up for most any weld proce…"
click at [189, 173] on button "Save & Continue" at bounding box center [176, 169] width 129 height 15
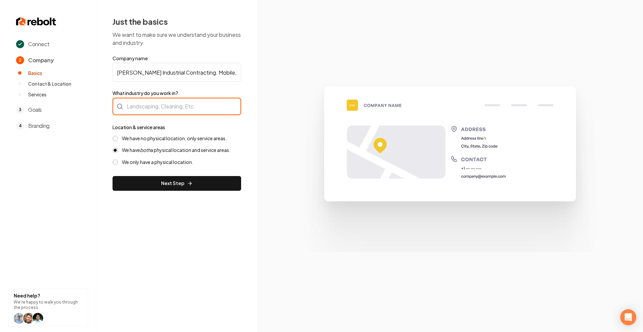
click at [163, 110] on div at bounding box center [176, 106] width 129 height 17
type input "Welding"
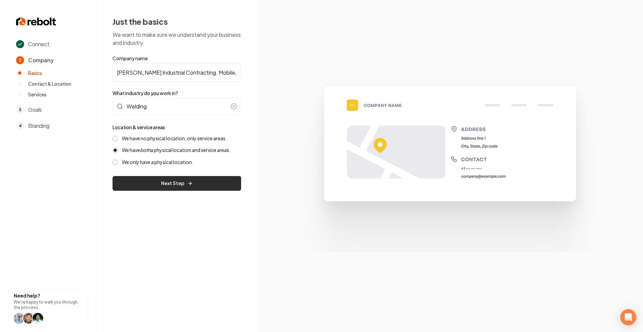
click at [194, 188] on button "Next Step" at bounding box center [176, 183] width 129 height 15
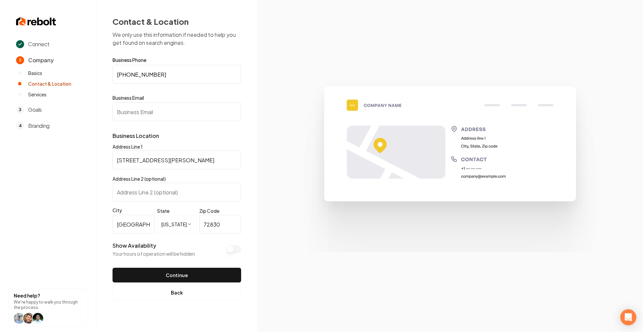
click at [181, 114] on input "Business Email" at bounding box center [176, 111] width 129 height 19
drag, startPoint x: 181, startPoint y: 114, endPoint x: 176, endPoint y: 1, distance: 113.6
click at [154, 112] on input "Business Email" at bounding box center [176, 111] width 129 height 19
paste input "ndersongaige74@gmail.com"
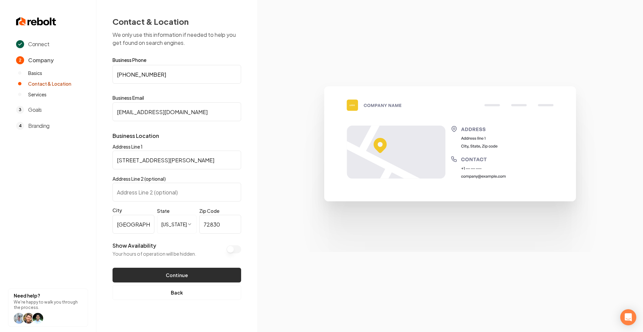
type input "andersongaige74@gmail.com"
click at [167, 272] on button "Continue" at bounding box center [176, 275] width 129 height 15
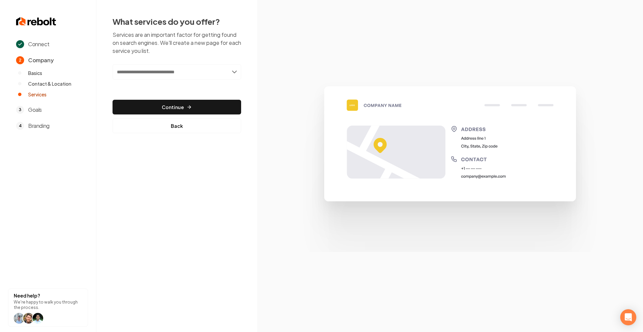
click at [188, 63] on div "What services do you offer? Services are an important factor for getting found …" at bounding box center [176, 74] width 129 height 117
click at [188, 74] on input "text" at bounding box center [176, 71] width 129 height 15
click at [232, 67] on input "text" at bounding box center [176, 71] width 129 height 15
click at [235, 70] on input "text" at bounding box center [176, 71] width 129 height 15
click at [235, 73] on input "text" at bounding box center [176, 71] width 129 height 15
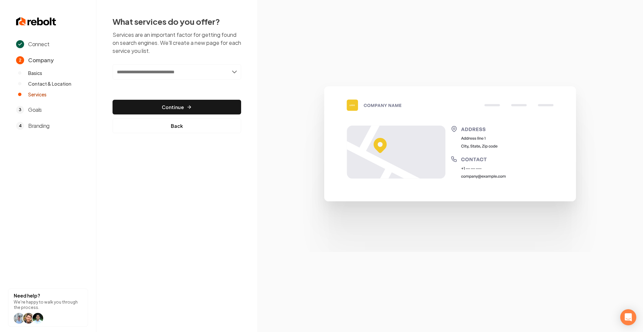
click at [166, 77] on input "text" at bounding box center [176, 71] width 129 height 15
click at [230, 71] on input "text" at bounding box center [176, 71] width 129 height 15
click at [239, 71] on input "text" at bounding box center [176, 71] width 129 height 15
click at [231, 72] on input "text" at bounding box center [176, 71] width 129 height 15
click at [191, 73] on input "text" at bounding box center [176, 71] width 129 height 15
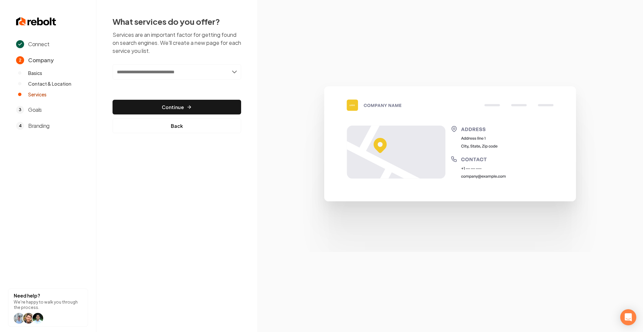
paste input "**********"
type input "**********"
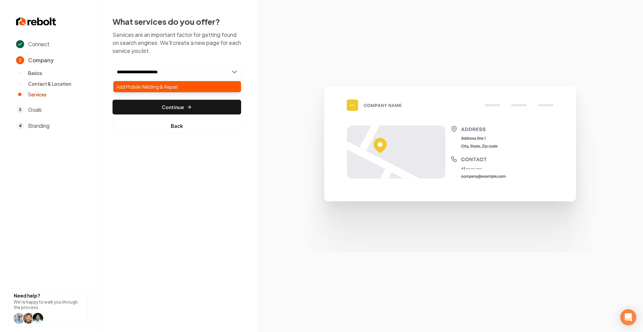
click at [180, 87] on div "Add Mobile Welding & Repair" at bounding box center [176, 86] width 127 height 11
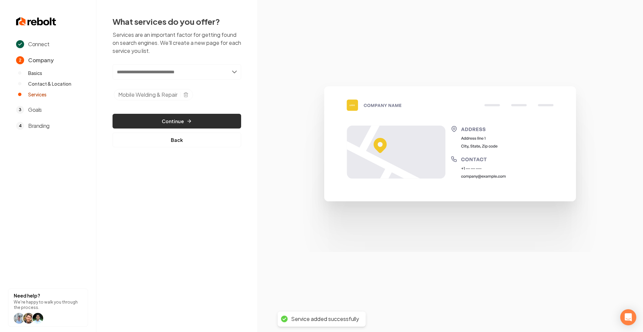
click at [204, 115] on button "Continue" at bounding box center [176, 121] width 129 height 15
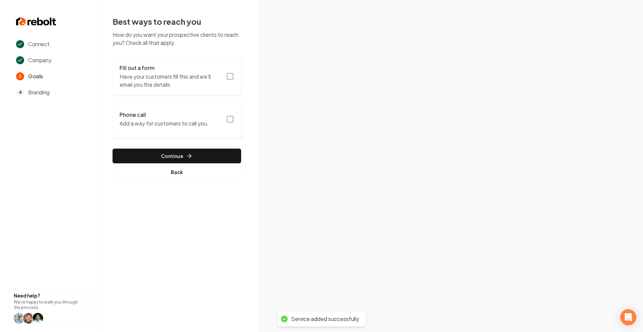
click at [233, 71] on button "Fill out a form Have your customers fill this and we'll email you the details." at bounding box center [176, 76] width 129 height 37
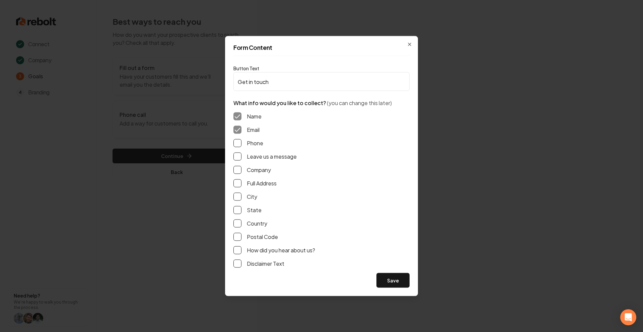
click at [238, 139] on button "Phone" at bounding box center [237, 143] width 8 height 8
click at [238, 155] on button "Leave us a message" at bounding box center [237, 157] width 8 height 8
click at [393, 284] on button "Save" at bounding box center [392, 280] width 33 height 15
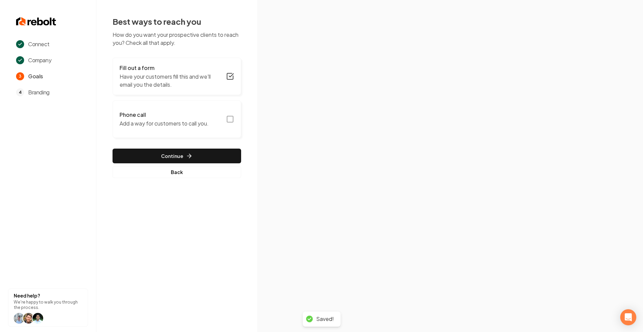
click at [230, 118] on icon "button" at bounding box center [230, 119] width 8 height 8
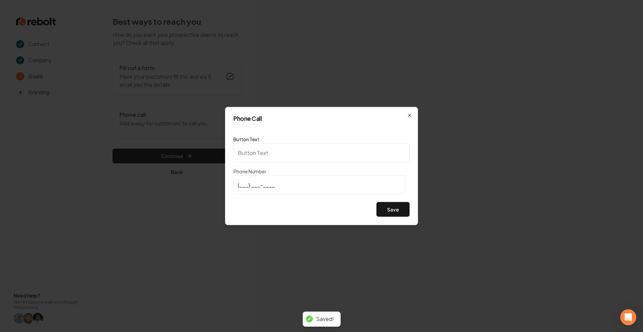
type input "Call us"
type input "(479) 214-2729"
click at [410, 209] on div "Phone Call Button Text Call us Phone Number (479) 214-2729 Save Close" at bounding box center [321, 166] width 193 height 118
click at [400, 210] on button "Save" at bounding box center [392, 209] width 33 height 15
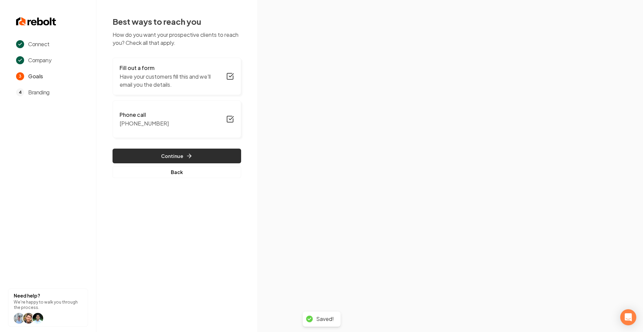
click at [209, 155] on button "Continue" at bounding box center [176, 156] width 129 height 15
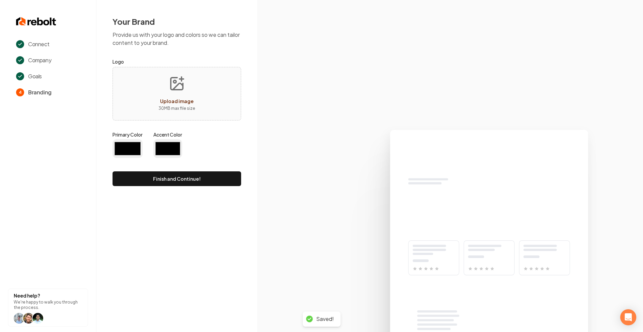
type input "#194d33"
type input "#70be00"
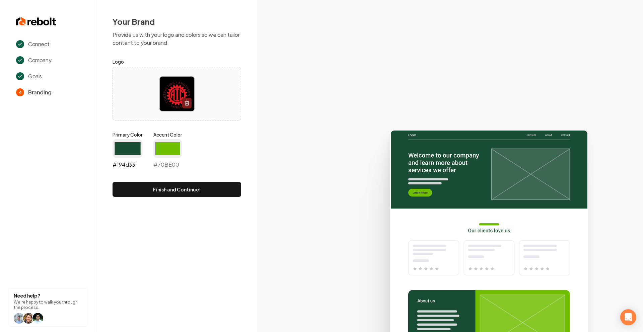
click at [128, 151] on input "#194d33" at bounding box center [127, 148] width 30 height 19
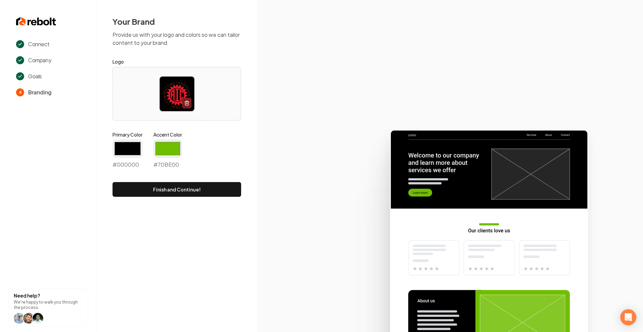
type input "#000000"
click at [91, 111] on section "Connect Company Goals 4 Branding Need help? We're happy to walk you through the…" at bounding box center [48, 166] width 96 height 332
click at [168, 145] on input "#70be00" at bounding box center [167, 148] width 29 height 19
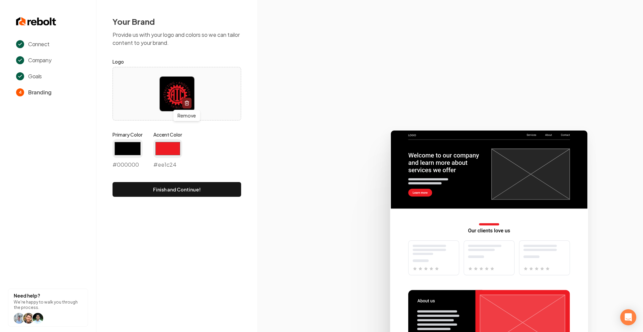
type input "#ee1c24"
click at [205, 129] on form "Logo Remove Remove Primary Color #000000 #000000 Accent Color #ee1c24 #ee1c24 F…" at bounding box center [176, 127] width 129 height 139
click at [187, 191] on button "Finish and Continue!" at bounding box center [176, 189] width 129 height 15
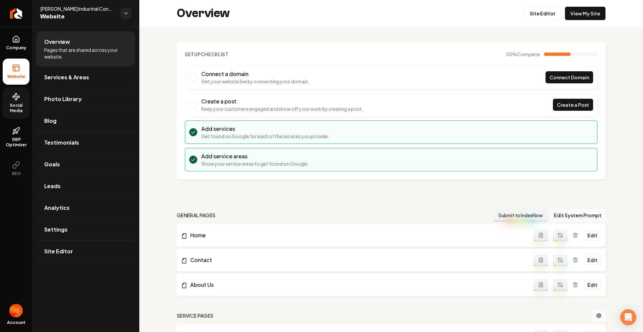
click at [22, 101] on link "Social Media" at bounding box center [16, 102] width 27 height 31
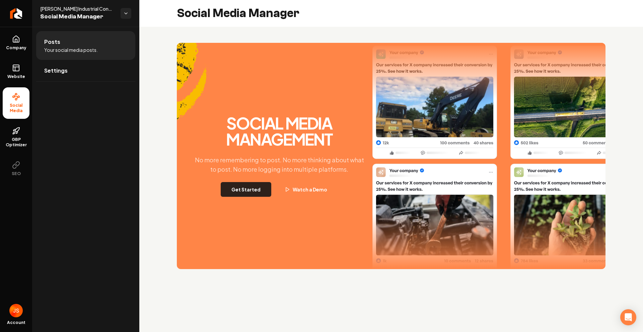
click at [253, 190] on button "Get Started" at bounding box center [246, 189] width 51 height 15
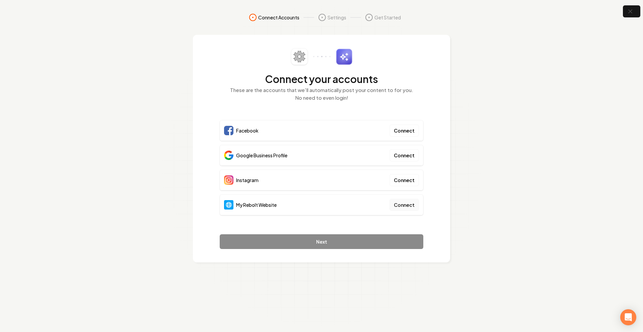
drag, startPoint x: 401, startPoint y: 197, endPoint x: 403, endPoint y: 206, distance: 8.8
click at [402, 199] on div "My Rebolt Website Connect" at bounding box center [322, 205] width 204 height 21
click at [403, 206] on button "Connect" at bounding box center [403, 205] width 29 height 12
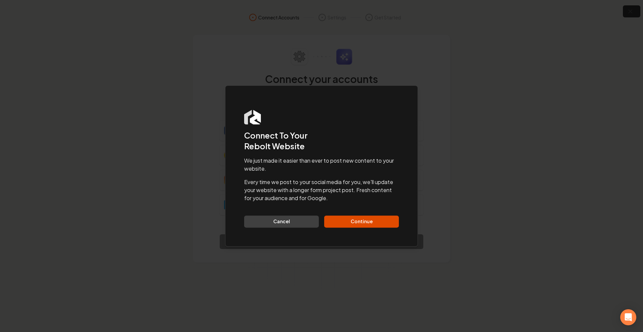
click at [369, 214] on div "We just made it easier than ever to post new content to your website. Every tim…" at bounding box center [321, 192] width 155 height 71
click at [368, 219] on button "Continue" at bounding box center [361, 222] width 75 height 12
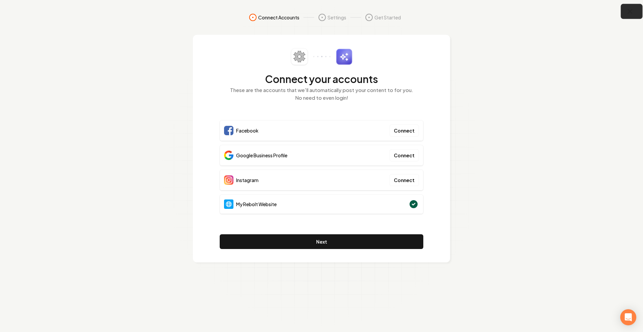
click at [628, 7] on icon "button" at bounding box center [630, 11] width 8 height 8
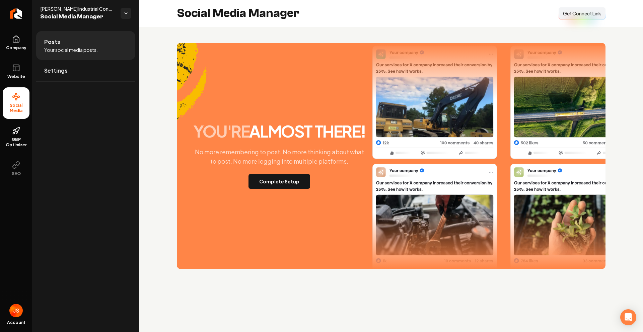
click at [578, 16] on button "Connect Link Get Connect Link" at bounding box center [581, 13] width 47 height 12
click at [16, 68] on icon at bounding box center [16, 68] width 8 height 8
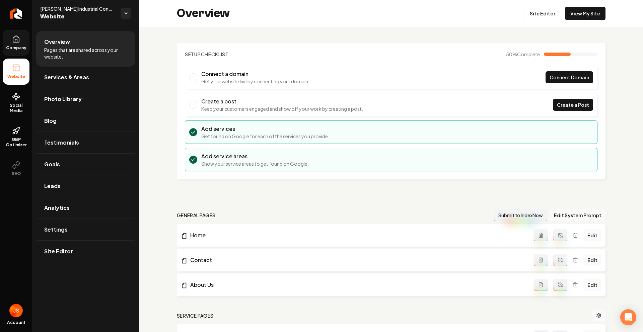
click at [17, 51] on link "Company" at bounding box center [16, 43] width 27 height 26
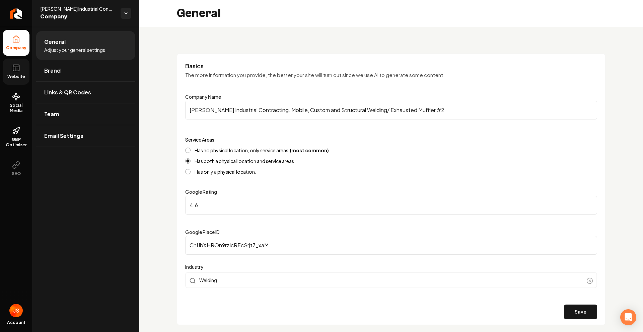
scroll to position [325, 0]
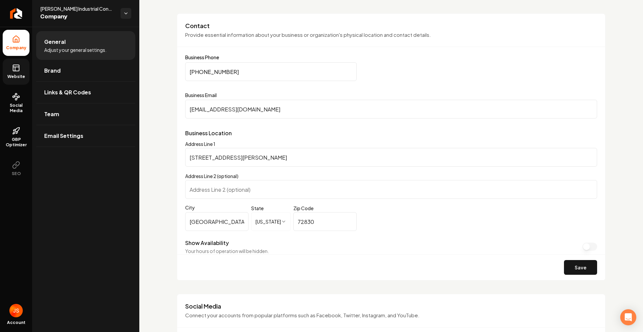
click at [6, 65] on link "Website" at bounding box center [16, 72] width 27 height 26
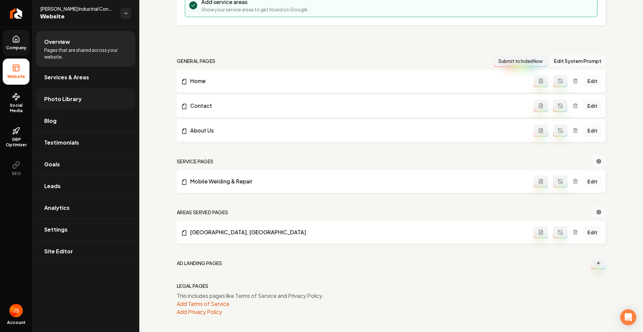
click at [76, 99] on span "Photo Library" at bounding box center [62, 99] width 37 height 8
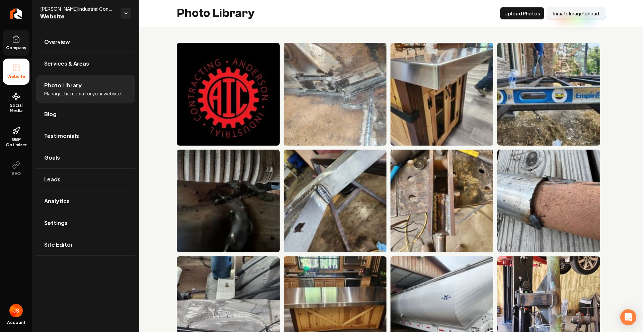
click at [560, 15] on button "Initiate Image Upload" at bounding box center [575, 13] width 59 height 12
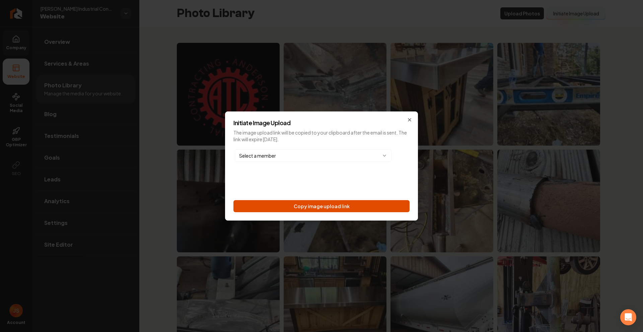
click at [317, 203] on button "Copy image upload link" at bounding box center [321, 206] width 176 height 12
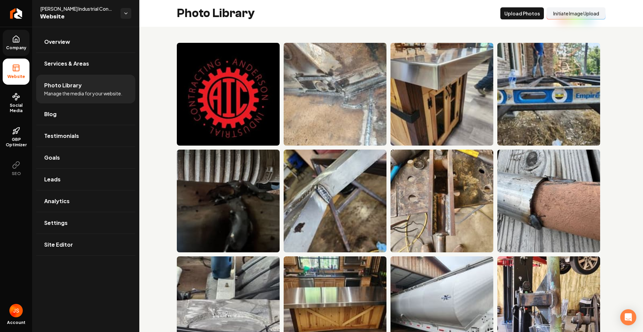
click at [13, 45] on span "Company" at bounding box center [16, 47] width 26 height 5
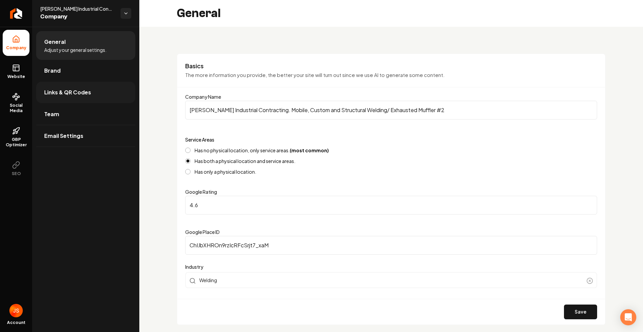
click at [60, 92] on span "Links & QR Codes" at bounding box center [67, 92] width 47 height 8
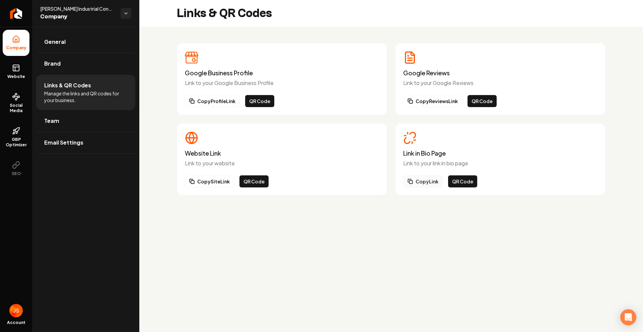
click at [424, 179] on button "Copy Link" at bounding box center [423, 181] width 40 height 12
click at [7, 64] on link "Website" at bounding box center [16, 72] width 27 height 26
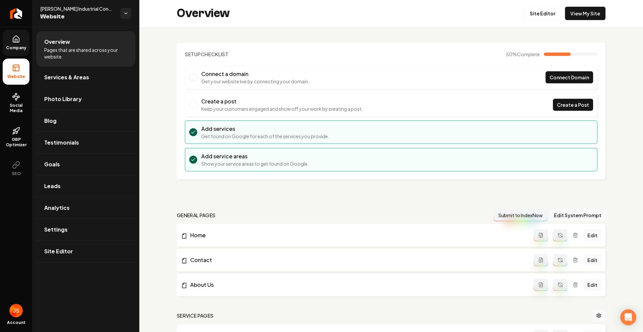
click at [19, 50] on span "Company" at bounding box center [16, 47] width 26 height 5
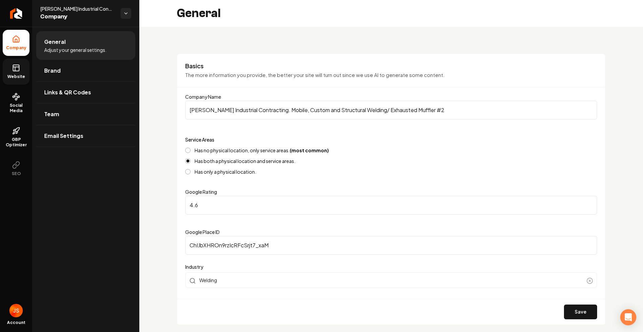
click at [16, 72] on icon at bounding box center [16, 68] width 8 height 8
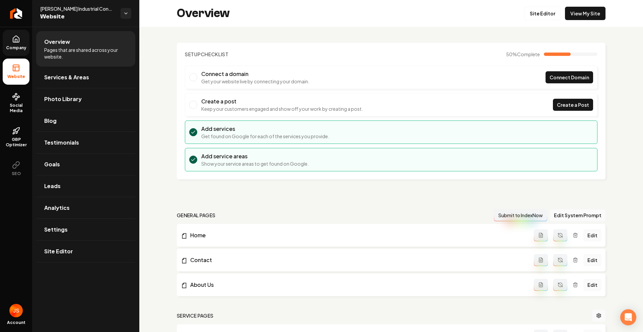
click at [19, 57] on ul "Company Website Social Media GBP Optimizer SEO" at bounding box center [16, 106] width 32 height 158
click at [16, 45] on link "Company" at bounding box center [16, 43] width 27 height 26
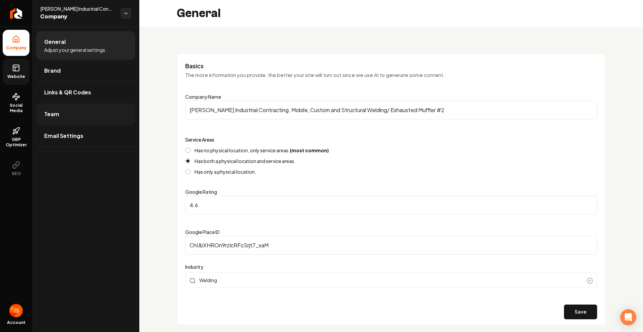
click at [64, 108] on link "Team" at bounding box center [85, 113] width 99 height 21
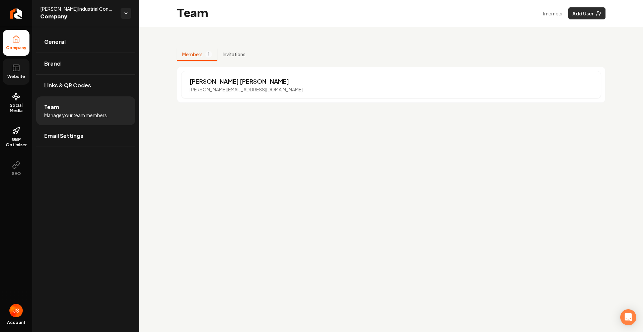
click at [593, 13] on button "Add User" at bounding box center [586, 13] width 37 height 12
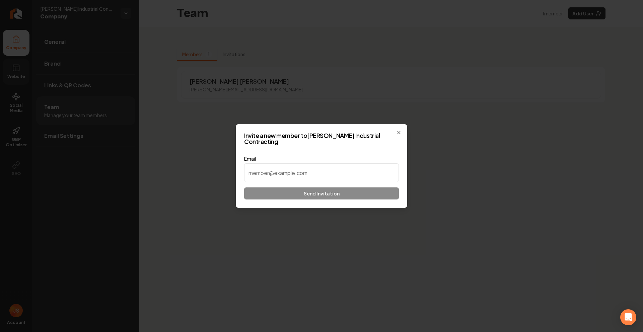
type input "https://rebolthq.com/company/anderson-industrial-contracting-mobile-custom-and-…"
paste input "Andersongaige74@gmail.com"
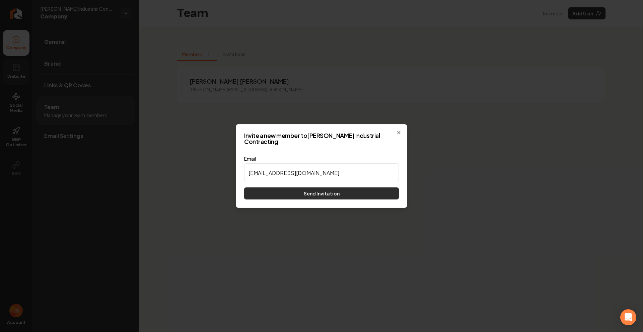
type input "Andersongaige74@gmail.com"
click at [330, 194] on button "Send Invitation" at bounding box center [321, 193] width 155 height 12
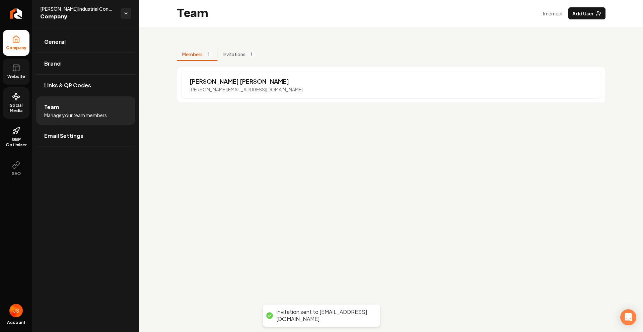
click at [13, 99] on icon at bounding box center [16, 97] width 8 height 8
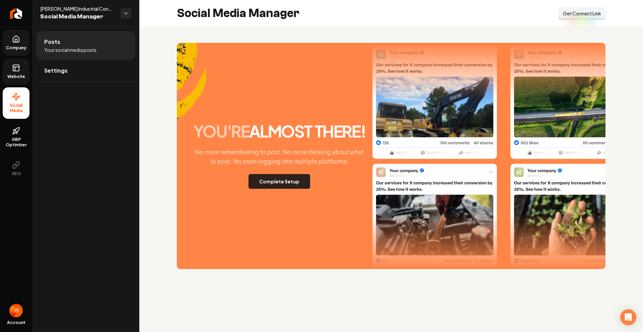
click at [273, 184] on button "Complete Setup" at bounding box center [279, 181] width 62 height 15
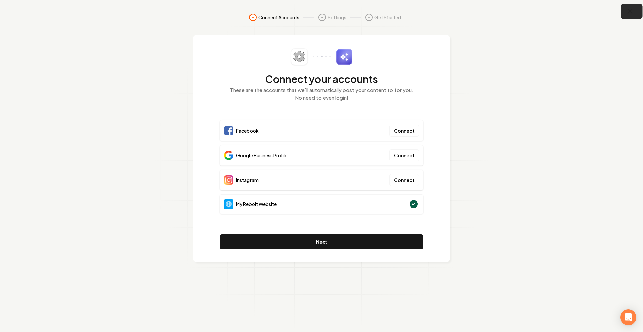
click at [628, 10] on icon "button" at bounding box center [630, 11] width 4 height 4
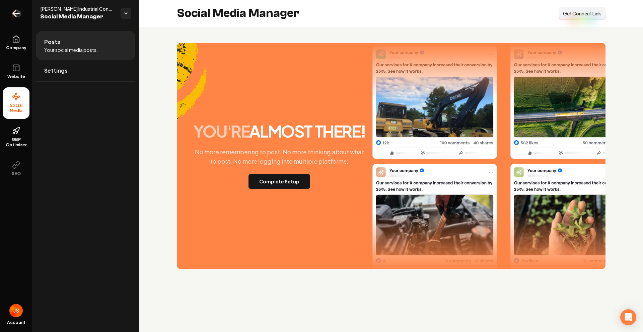
click at [7, 21] on link "Return to dashboard" at bounding box center [16, 13] width 32 height 27
